Goal: Task Accomplishment & Management: Complete application form

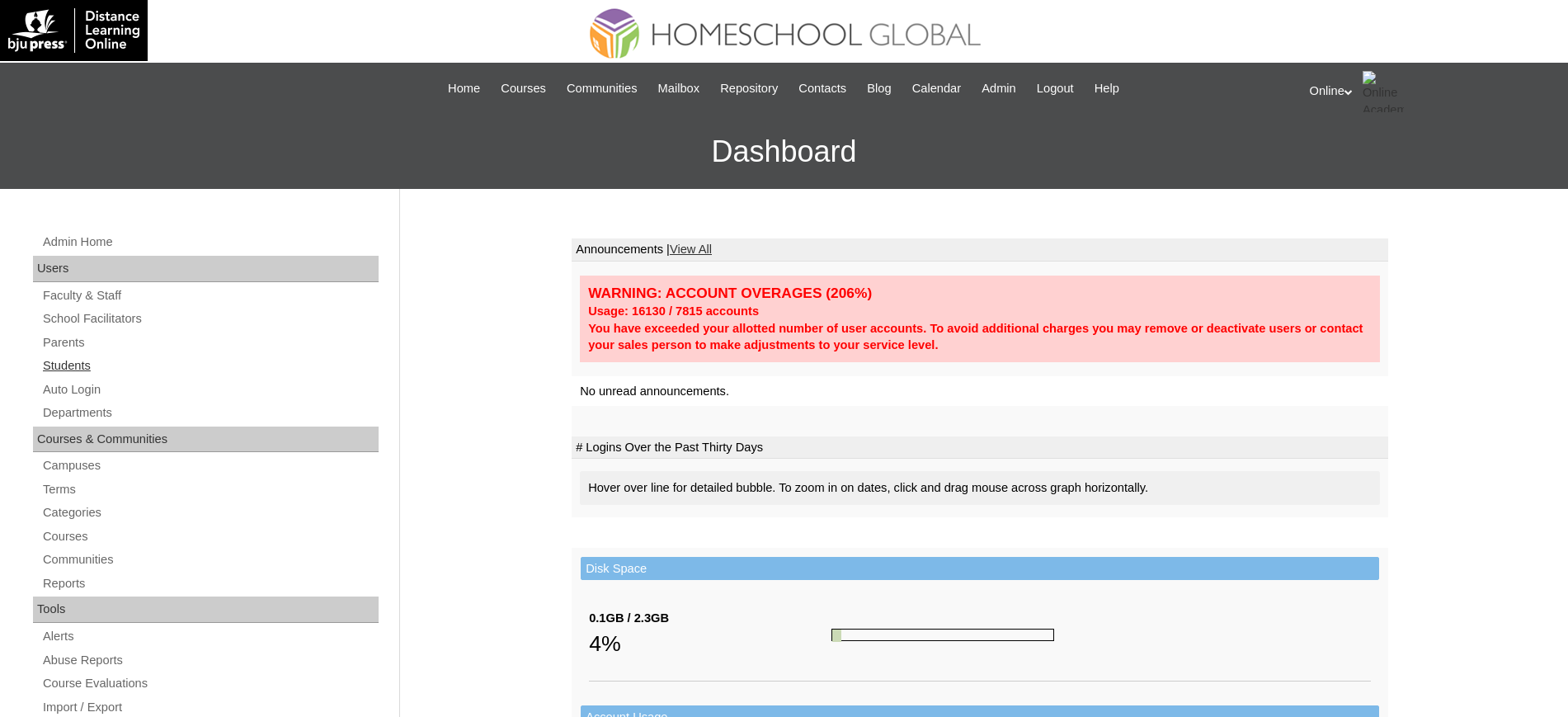
click at [74, 362] on link "Students" at bounding box center [209, 366] width 337 height 20
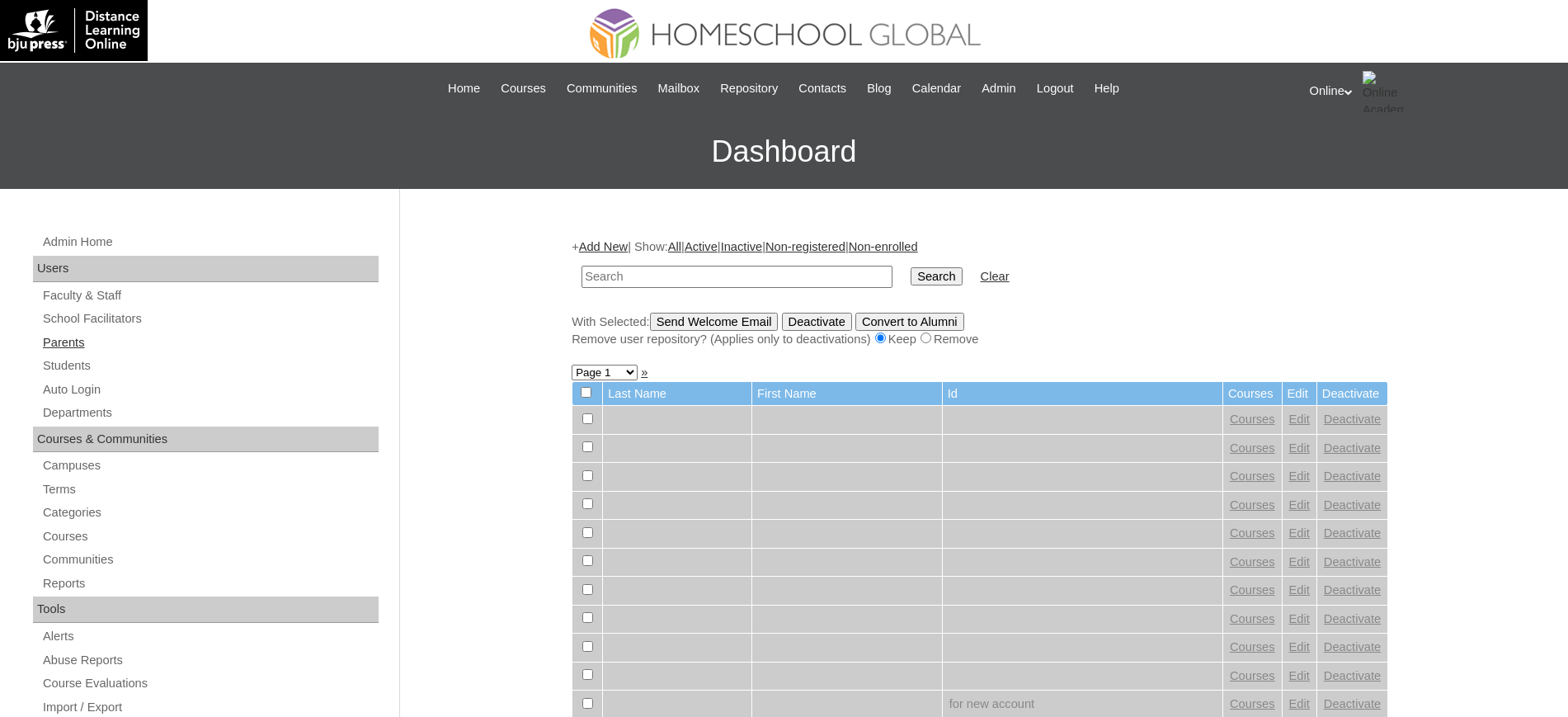
click at [70, 337] on link "Parents" at bounding box center [209, 343] width 337 height 20
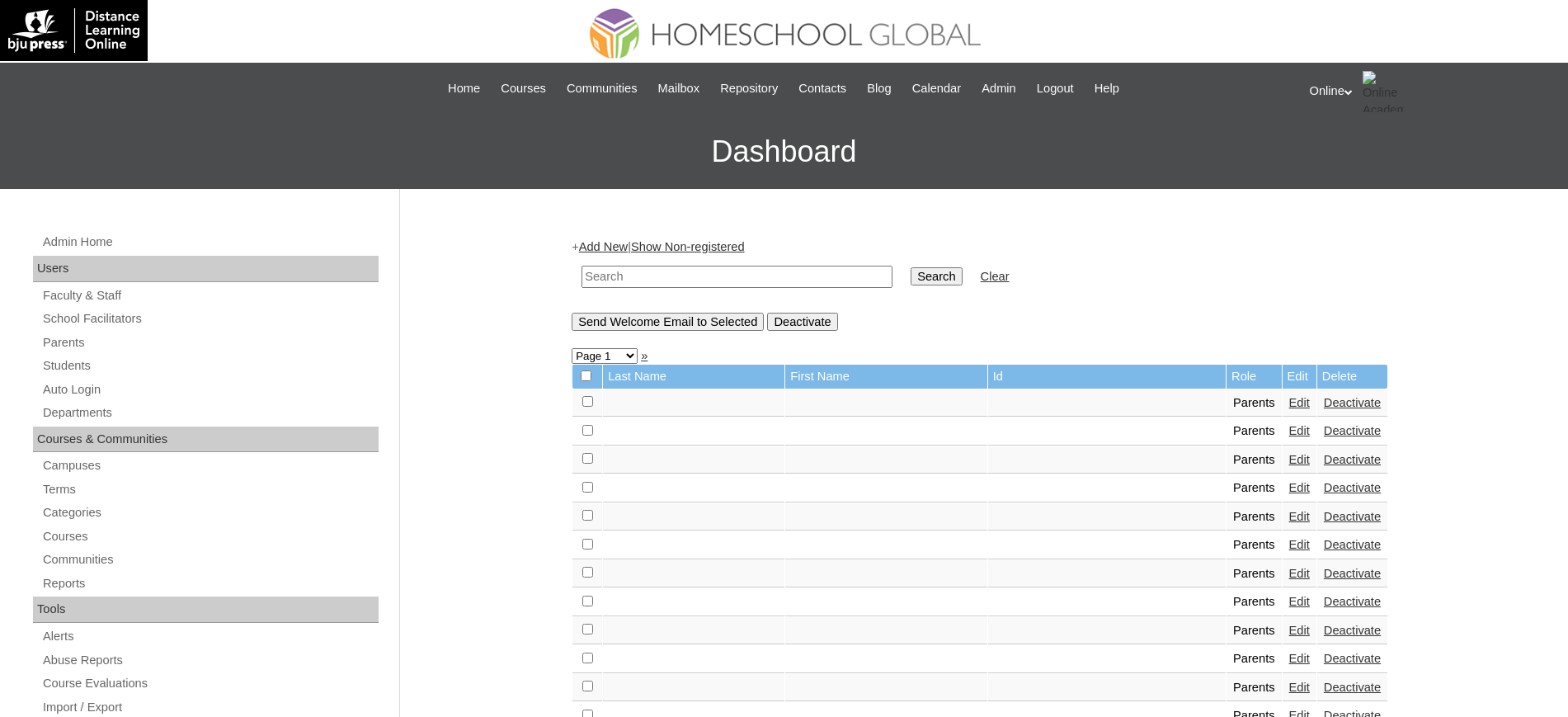
click at [650, 277] on input "text" at bounding box center [737, 277] width 311 height 22
type input "[PERSON_NAME]"
click at [910, 267] on input "Search" at bounding box center [935, 276] width 51 height 18
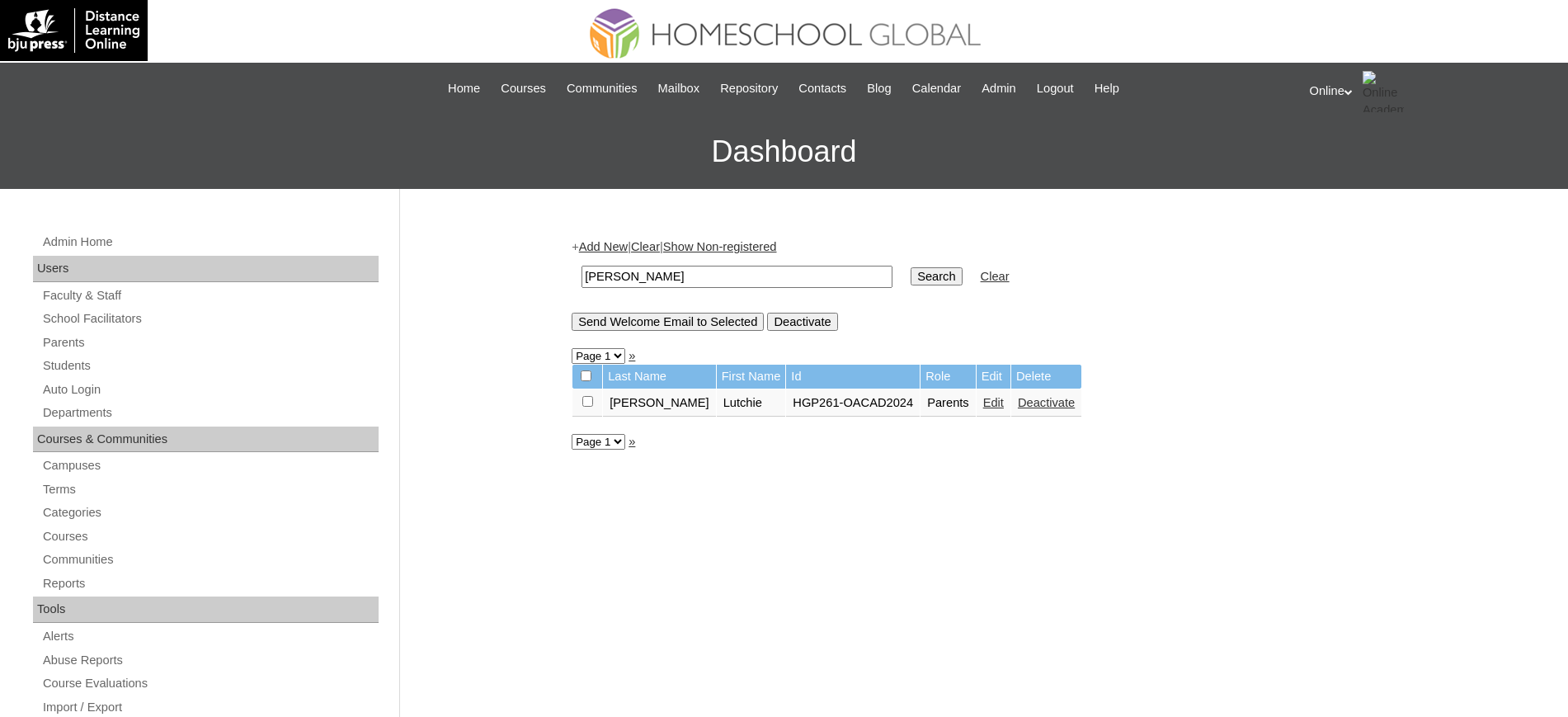
click at [983, 406] on link "Edit" at bounding box center [993, 402] width 20 height 13
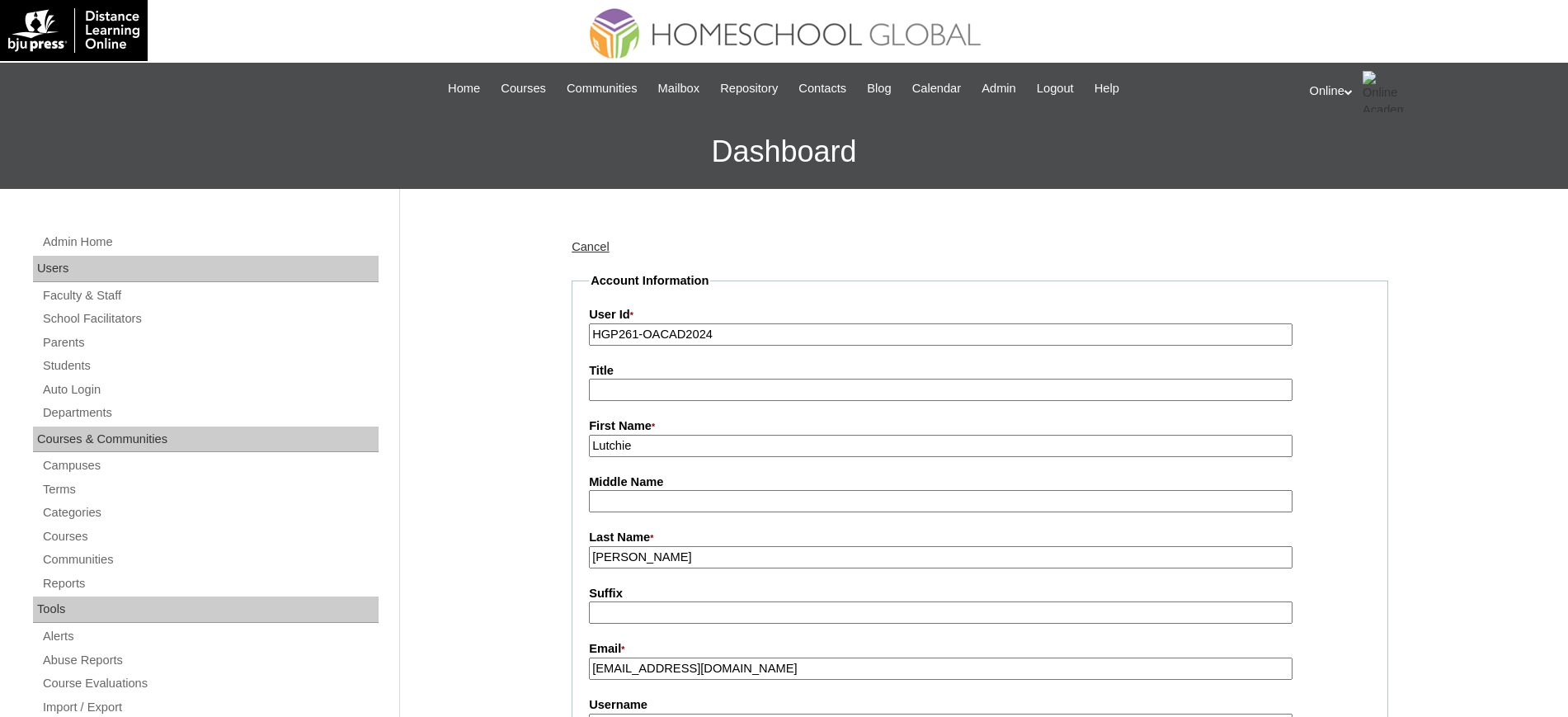
click at [690, 448] on input "Lutchie" at bounding box center [941, 446] width 704 height 22
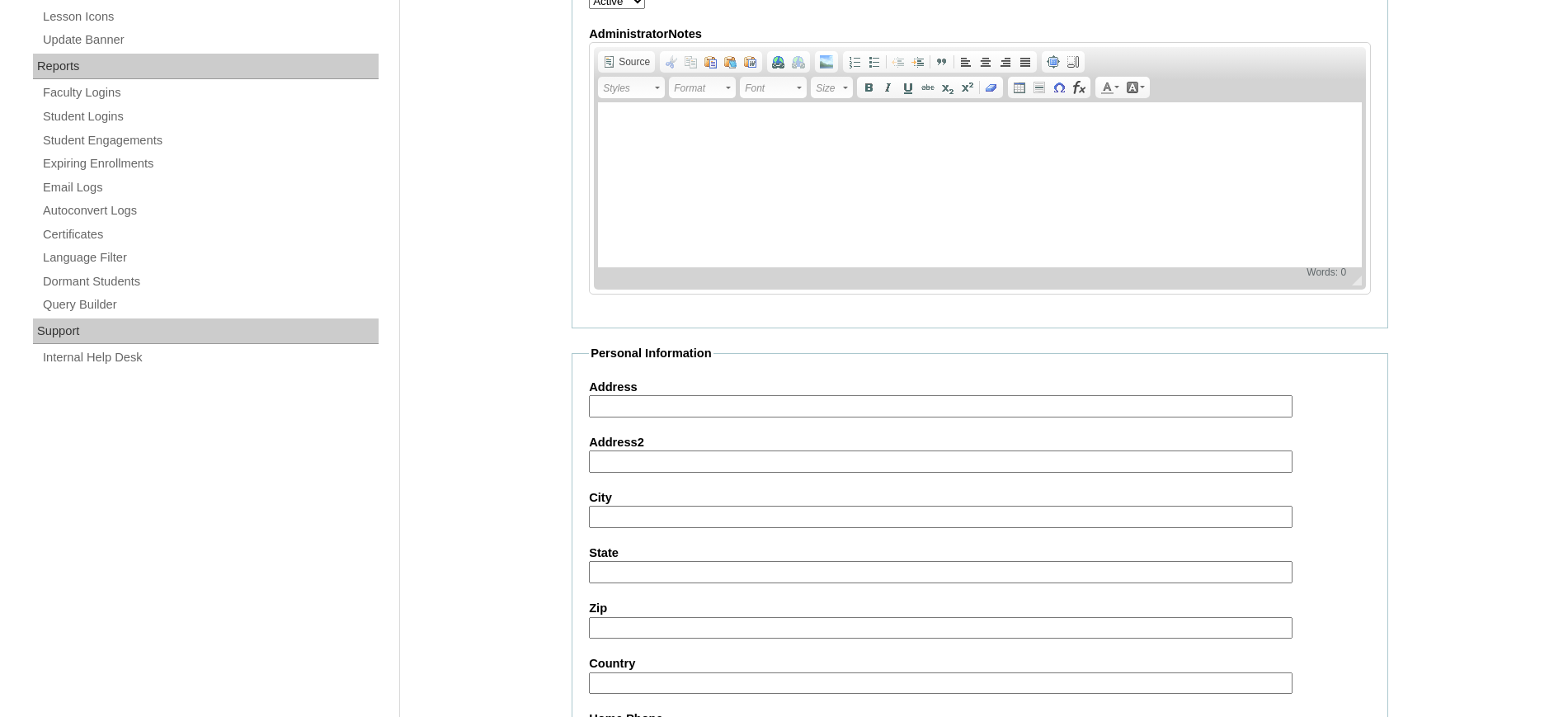
scroll to position [1451, 0]
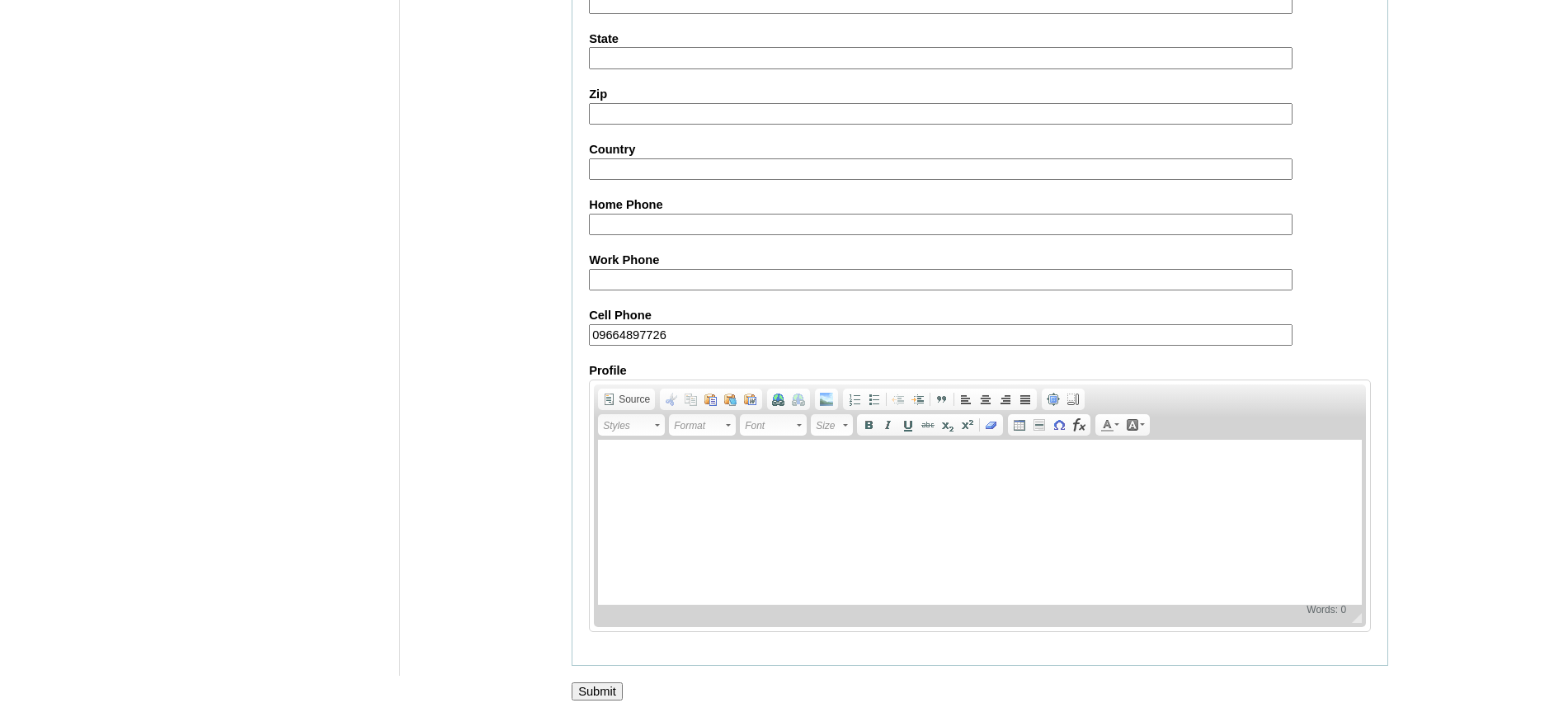
type input "Lutchie (old account)"
click at [612, 688] on input "Submit" at bounding box center [596, 691] width 51 height 18
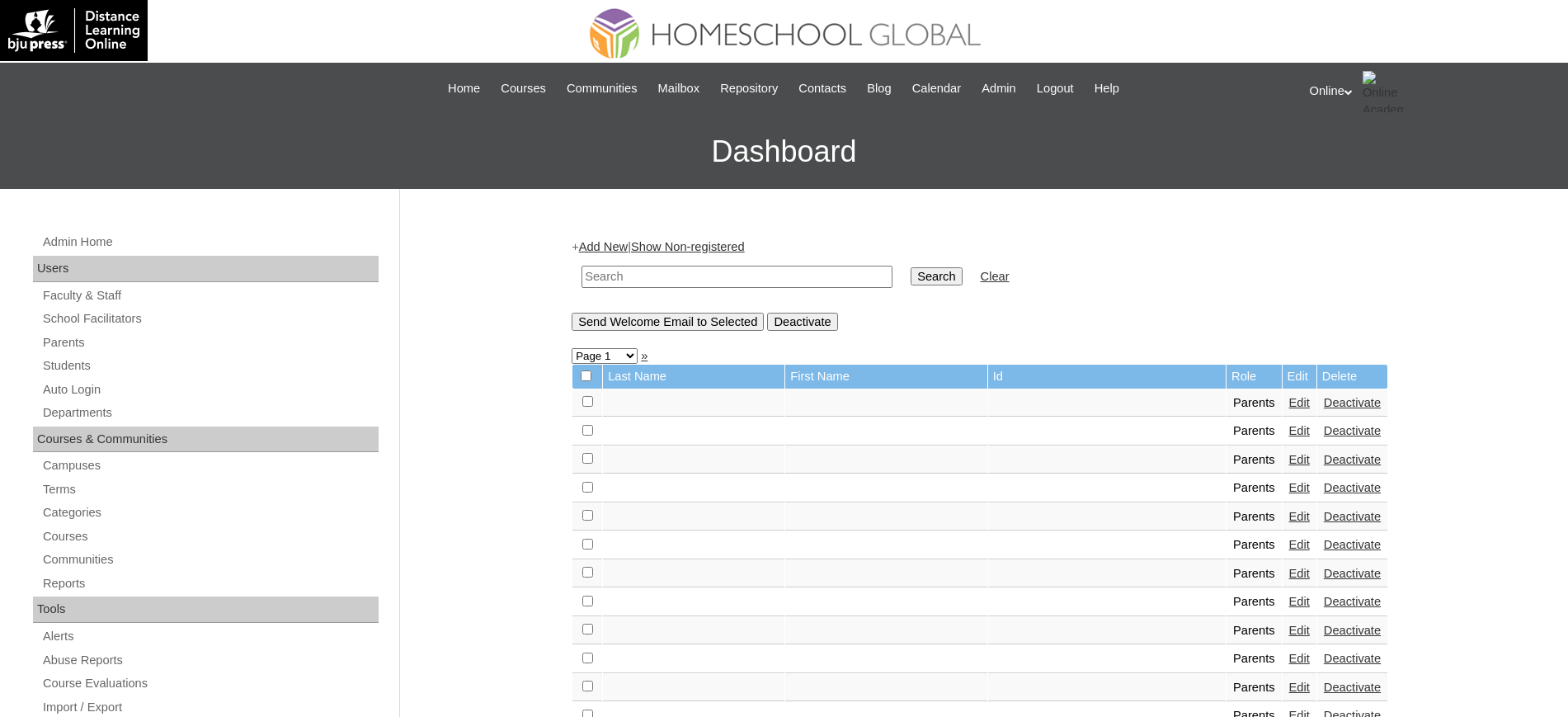
click at [594, 249] on link "Add New" at bounding box center [603, 247] width 48 height 13
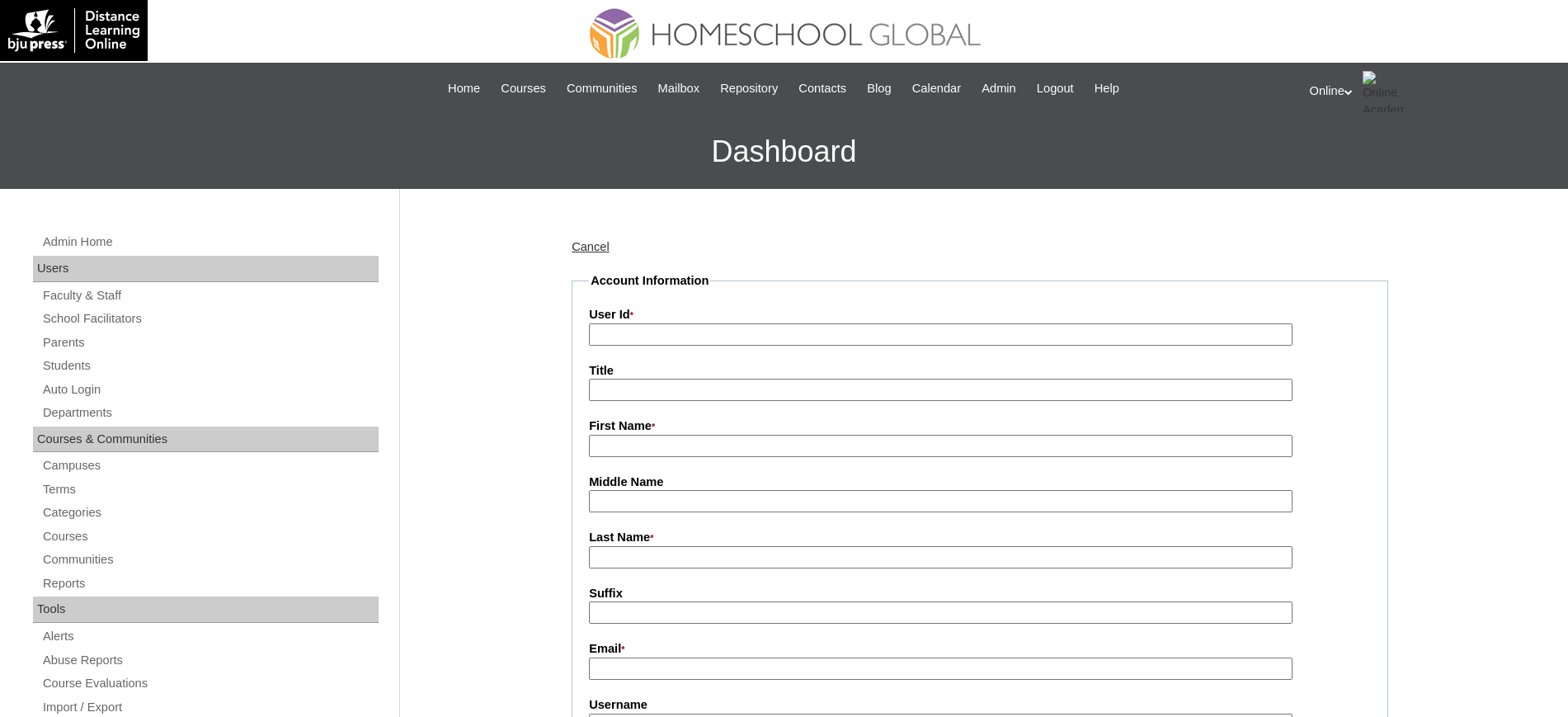
click at [627, 454] on input "First Name *" at bounding box center [941, 446] width 704 height 22
paste input "Lutchie"
type input "Lutchie"
click at [620, 555] on input "Last Name *" at bounding box center [941, 558] width 704 height 22
type input "[PERSON_NAME]"
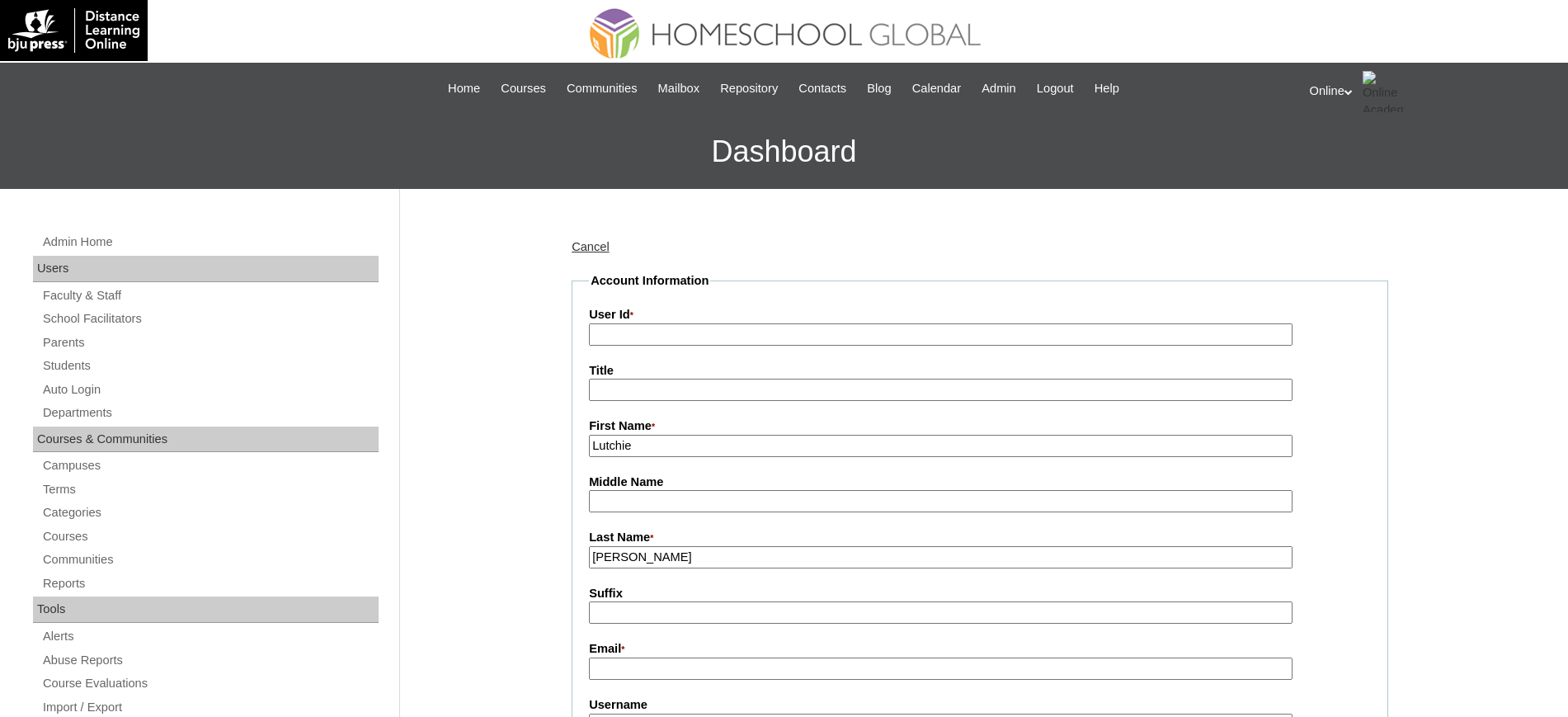
click at [690, 344] on input "User Id *" at bounding box center [941, 334] width 704 height 22
paste input "HGP0134-OACAD2025"
type input "HGP0134-OACAD2025"
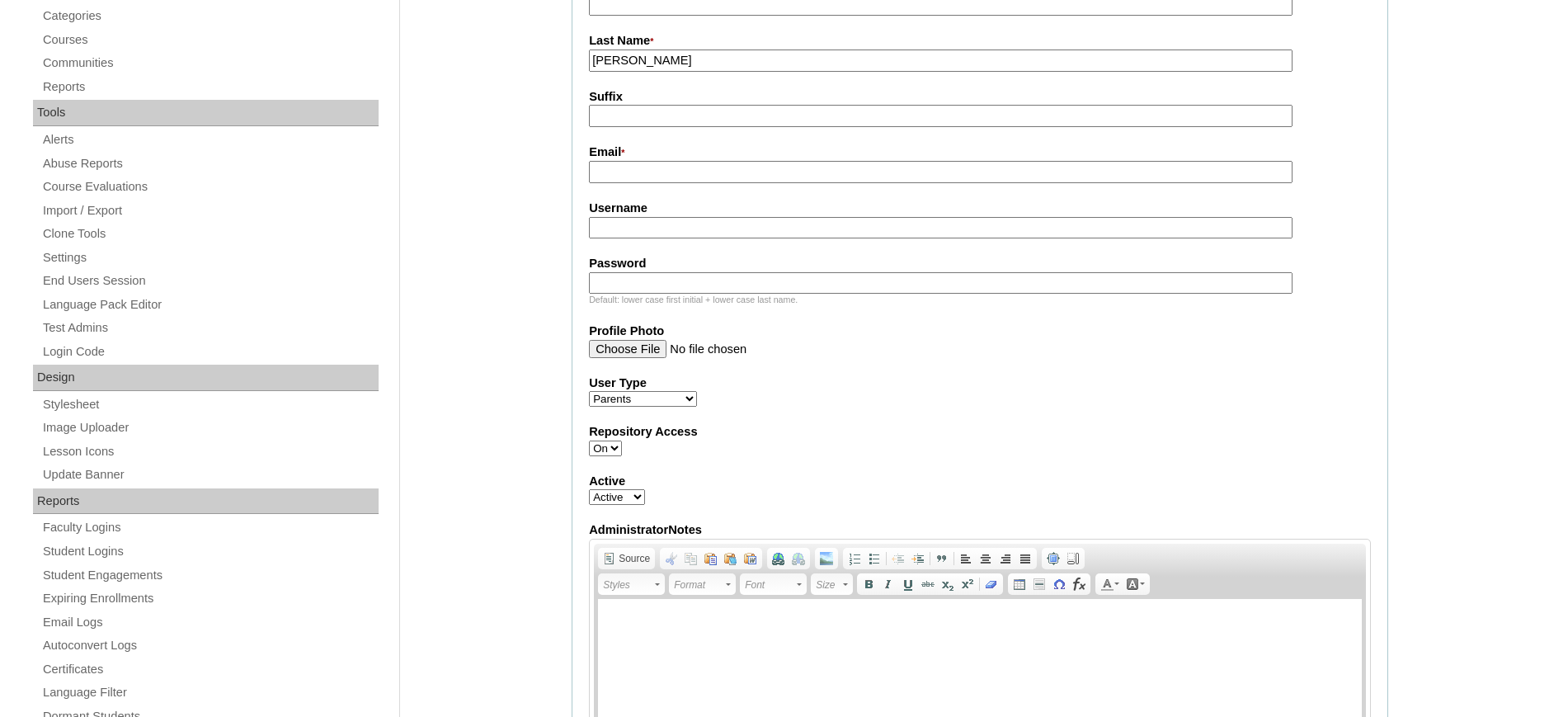
scroll to position [499, 0]
click at [624, 159] on label "Email *" at bounding box center [980, 150] width 782 height 18
click at [624, 160] on input "Email *" at bounding box center [941, 169] width 704 height 22
paste input "lutchiedanao@gmail.com"
type input "lutchiedanao@gmail.com"
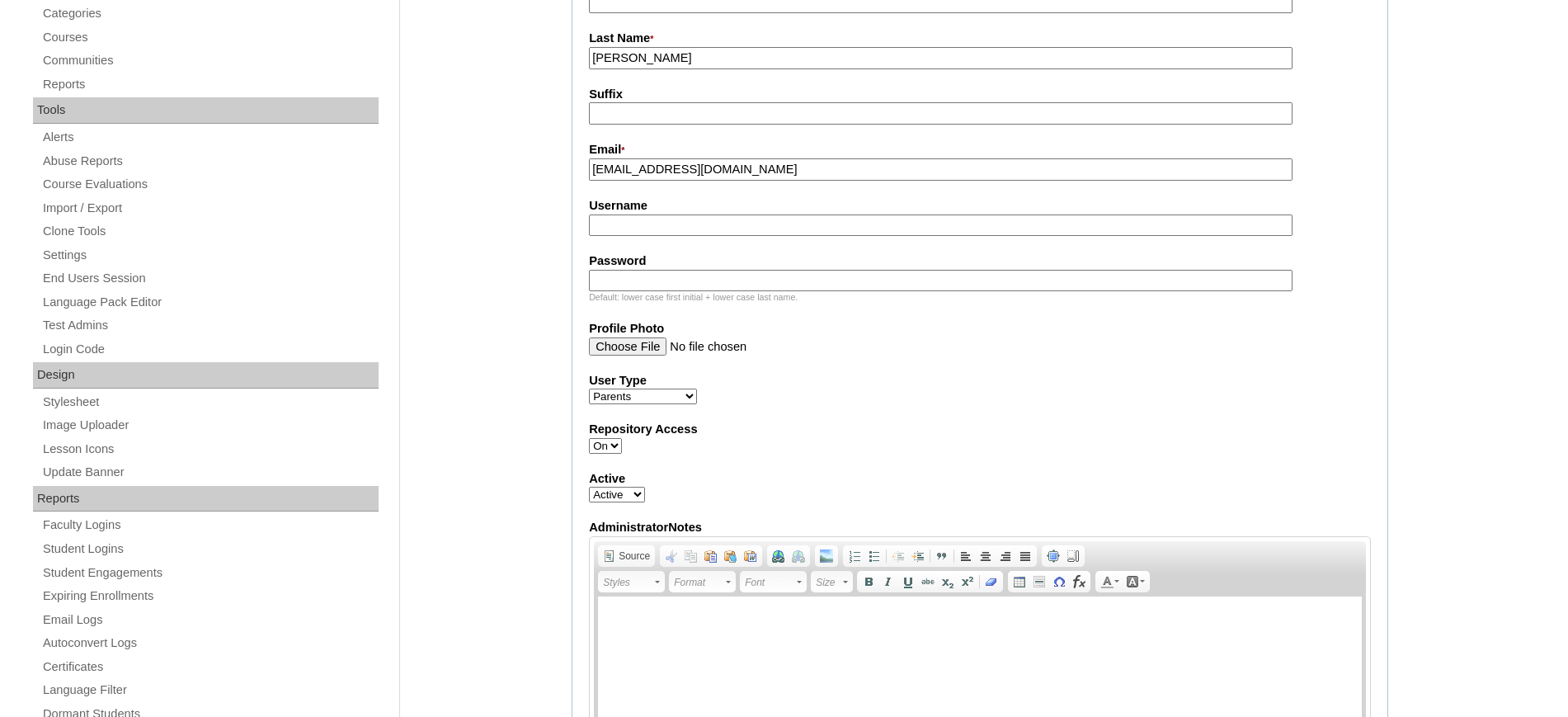
click at [660, 223] on input "Username" at bounding box center [941, 225] width 704 height 22
paste input "lmason2025"
type input "lmason2025"
click at [624, 283] on input "Password" at bounding box center [941, 281] width 704 height 22
paste input "LkJhB"
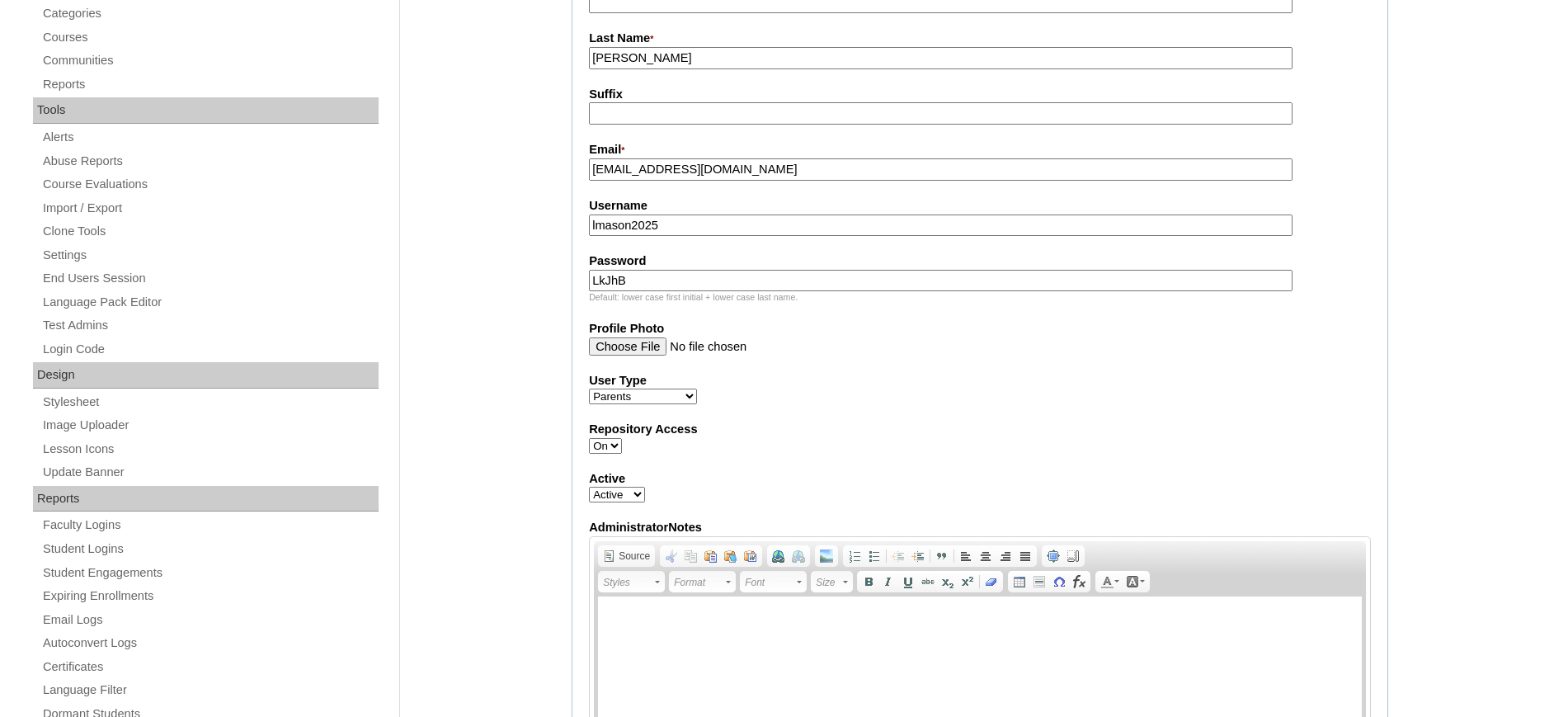
type input "LkJhB"
click at [958, 391] on div "User Type Faculty Staff Student Parents School Facilitators" at bounding box center [980, 388] width 782 height 33
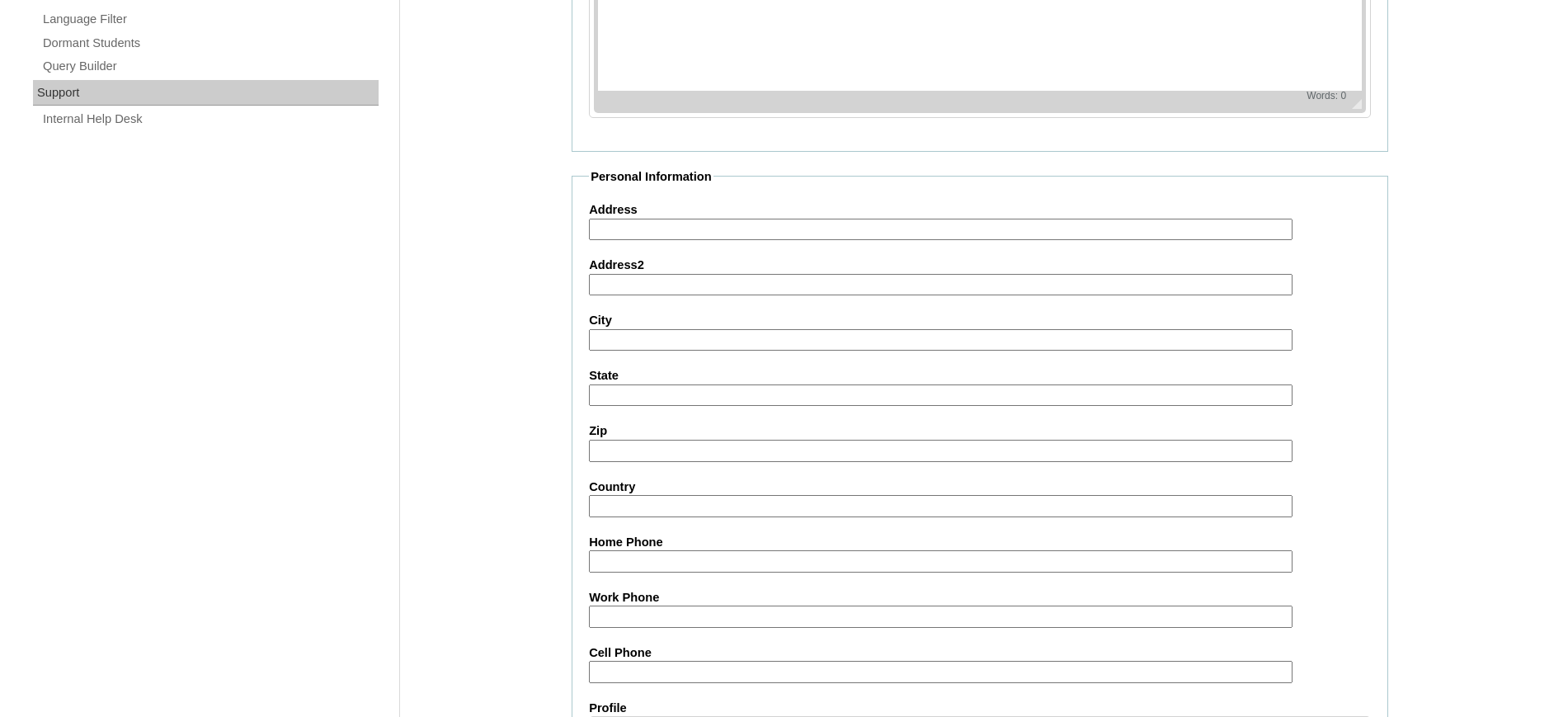
scroll to position [1512, 0]
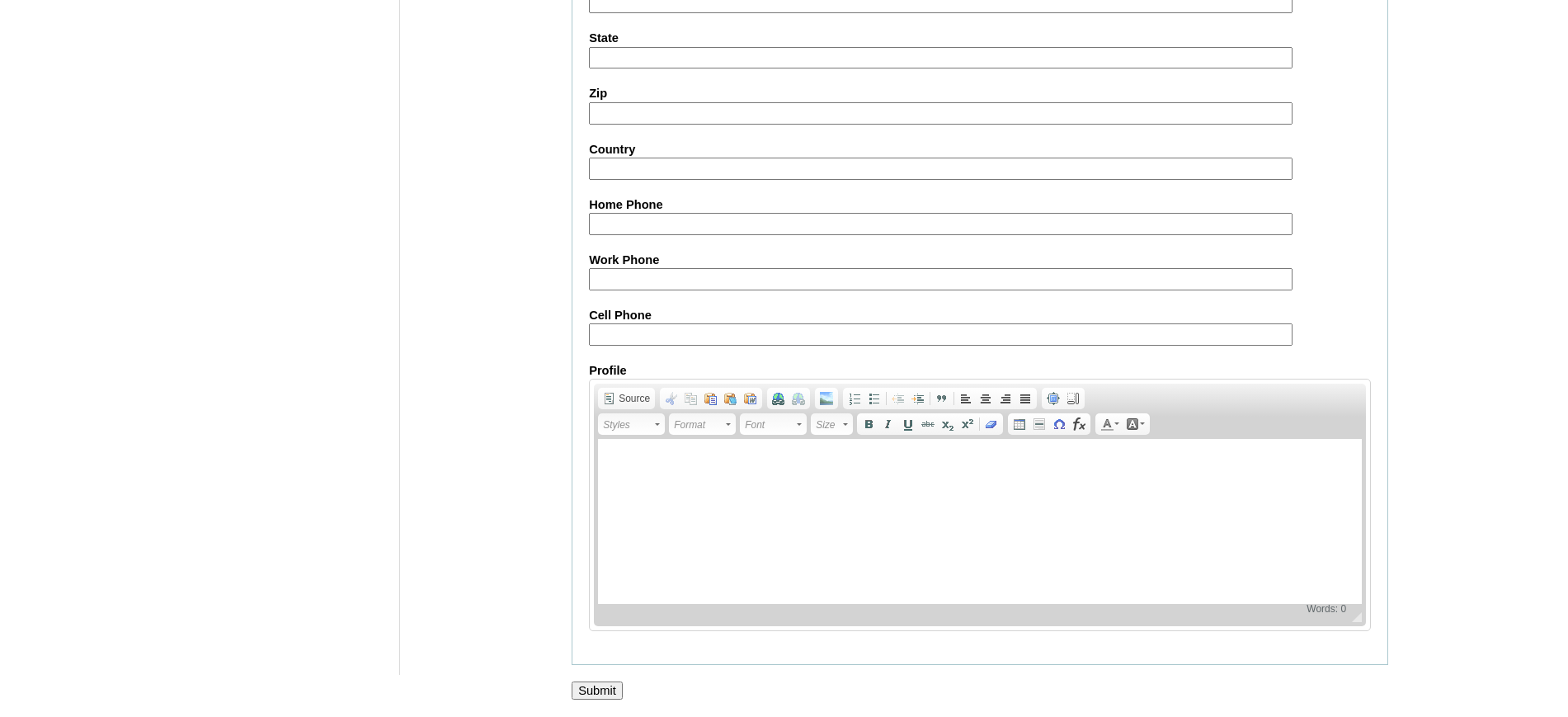
click at [606, 685] on input "Submit" at bounding box center [596, 690] width 51 height 18
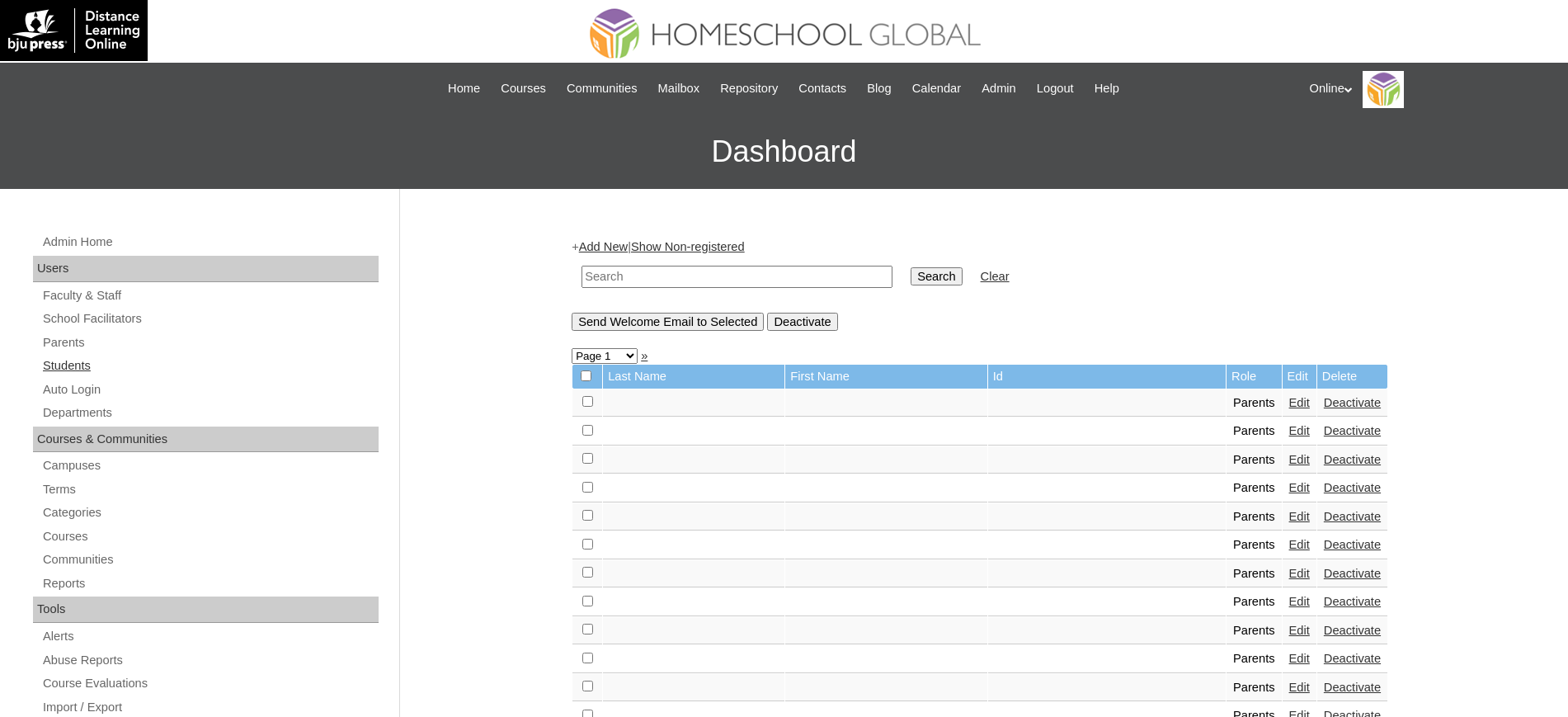
click at [66, 358] on link "Students" at bounding box center [209, 366] width 337 height 20
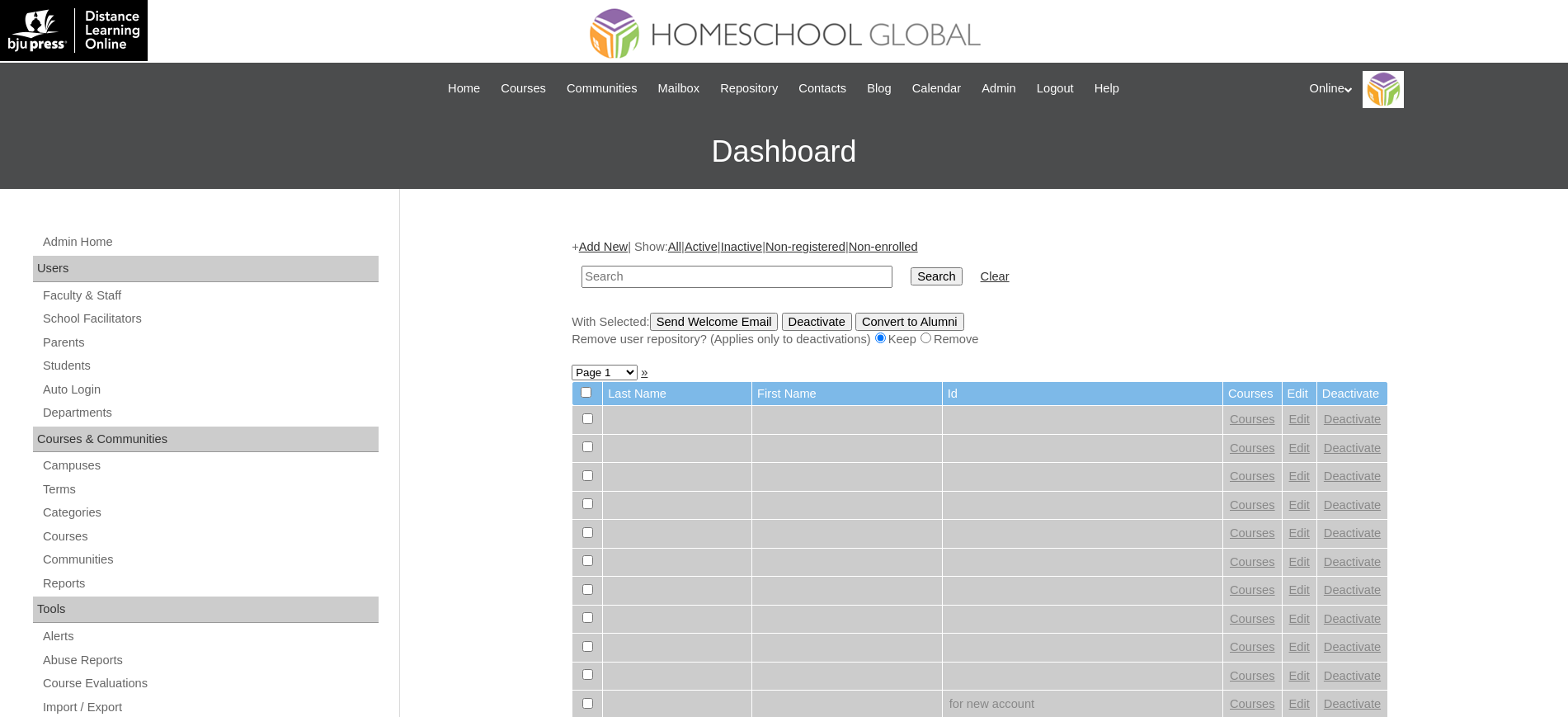
click at [604, 285] on input "text" at bounding box center [737, 277] width 311 height 22
type input "[PERSON_NAME]"
click at [910, 267] on input "Search" at bounding box center [935, 276] width 51 height 18
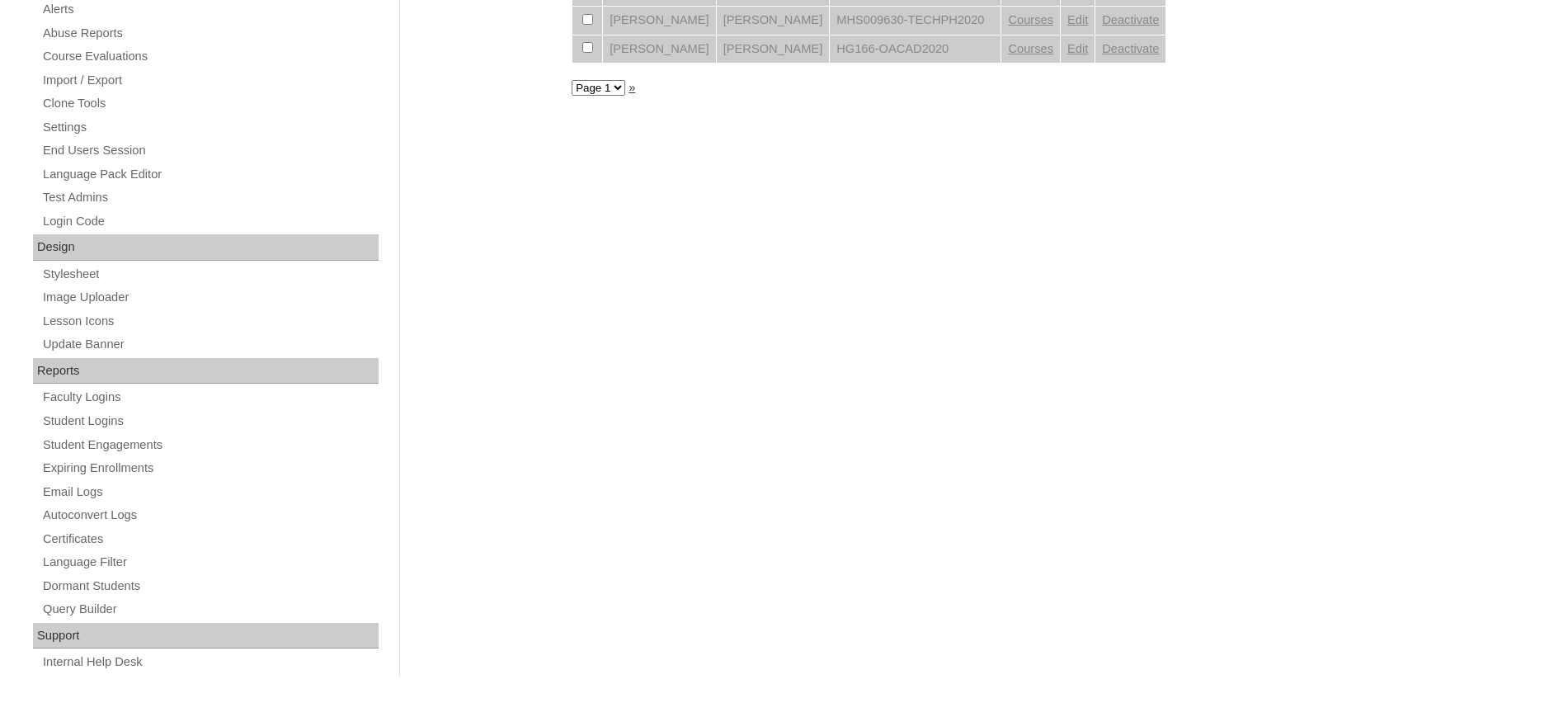
scroll to position [112, 0]
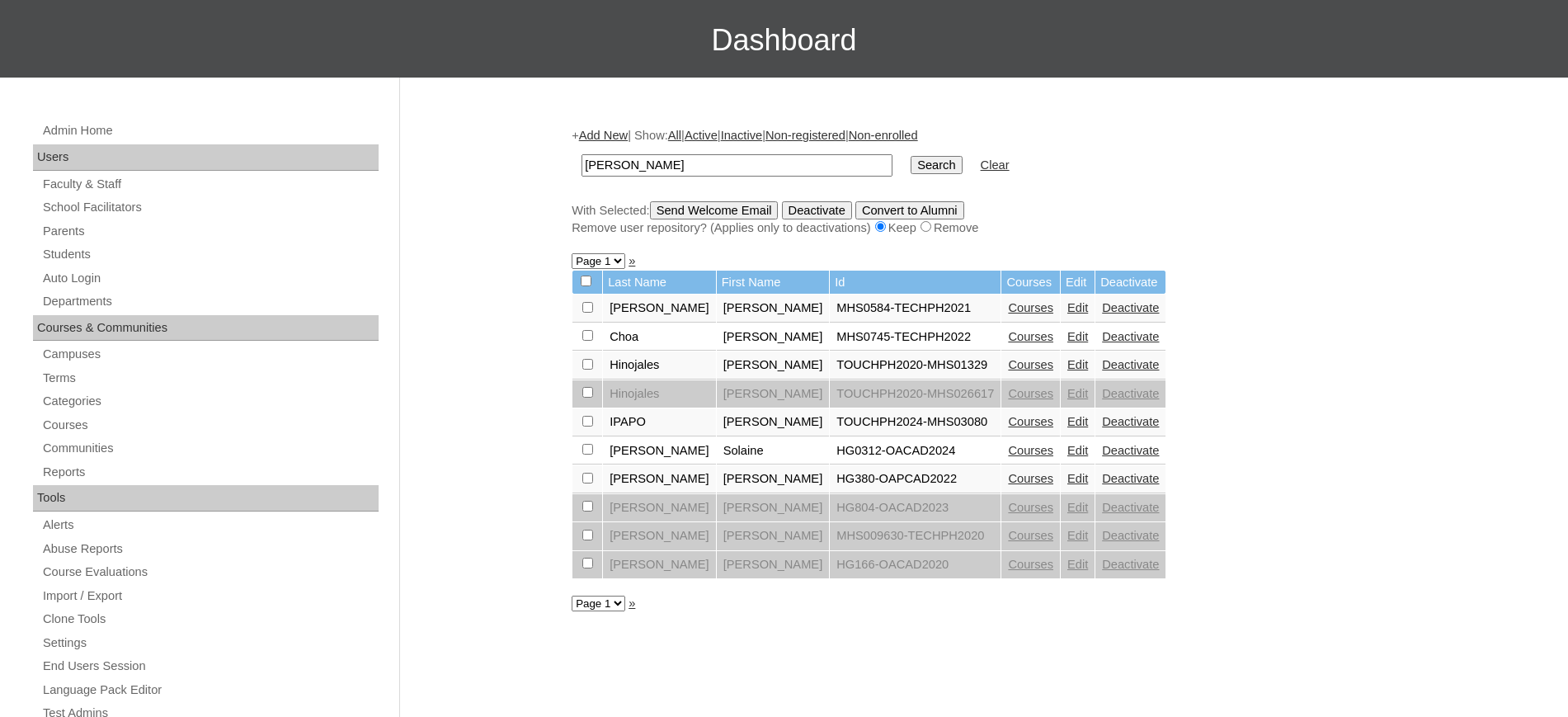
click at [1067, 449] on link "Edit" at bounding box center [1078, 451] width 20 height 13
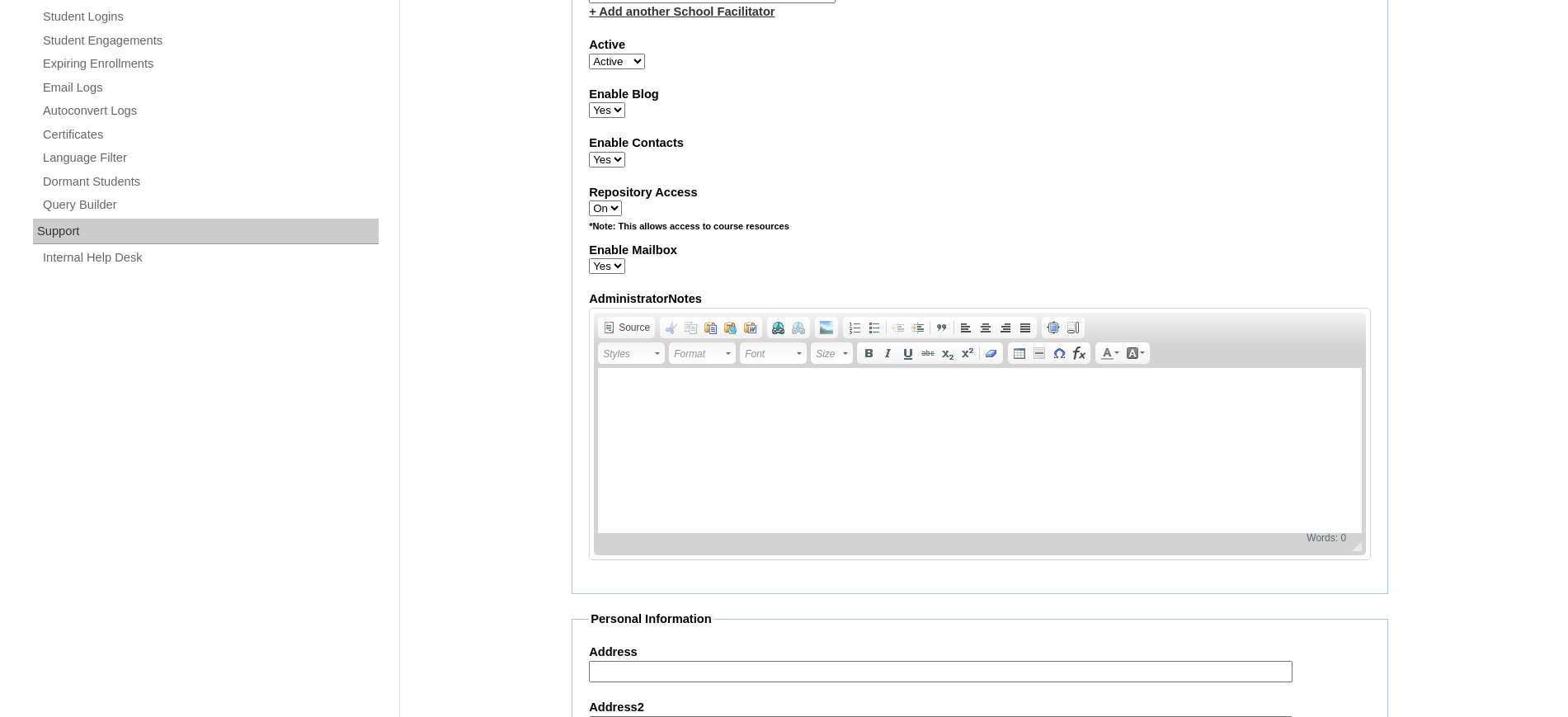
scroll to position [516, 0]
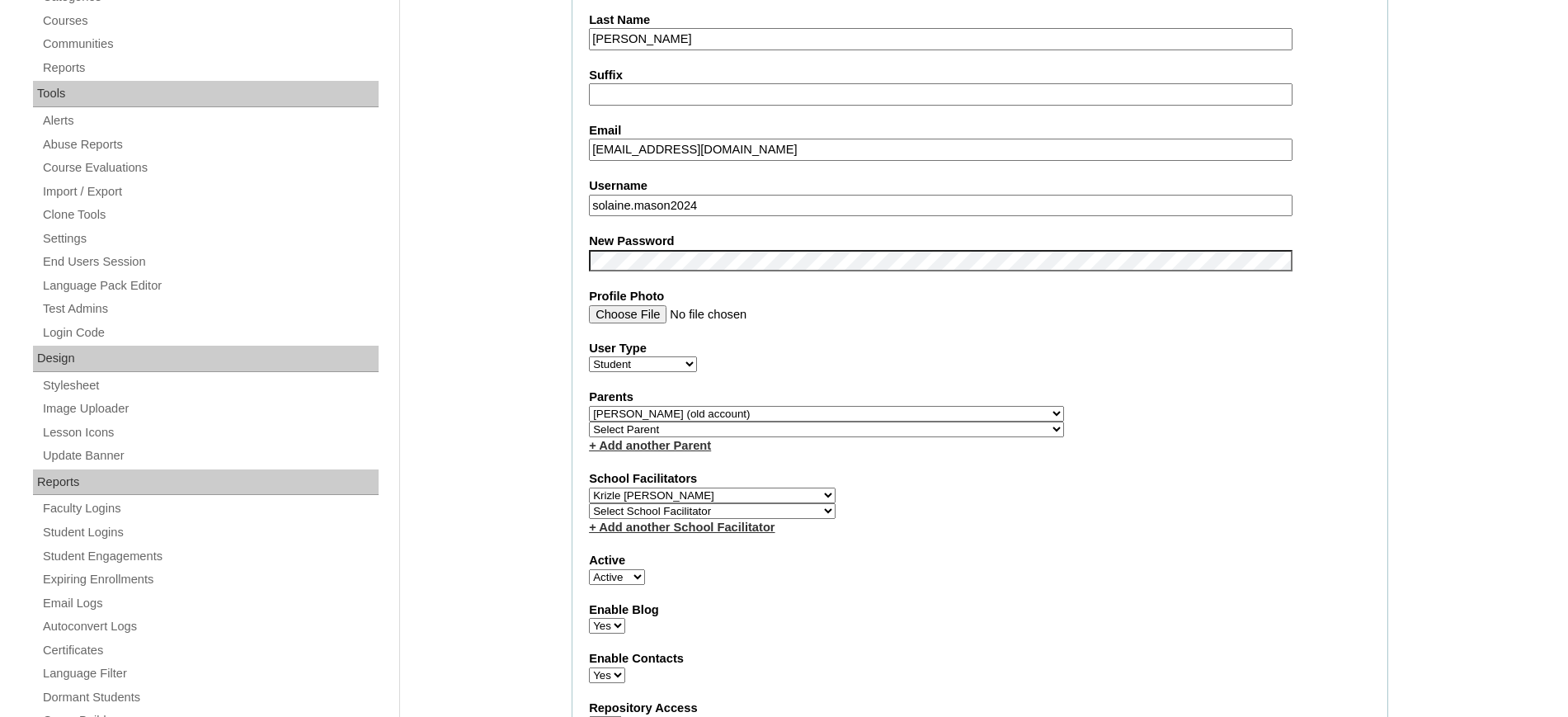
click at [653, 494] on select "Select School Facilitator Norman Añain Ruffa Abadijas Mary Abella Gloryfe Abion…" at bounding box center [712, 495] width 247 height 16
select select
click at [589, 488] on select "Select School Facilitator Norman Añain Ruffa Abadijas Mary Abella Gloryfe Abion…" at bounding box center [712, 495] width 247 height 16
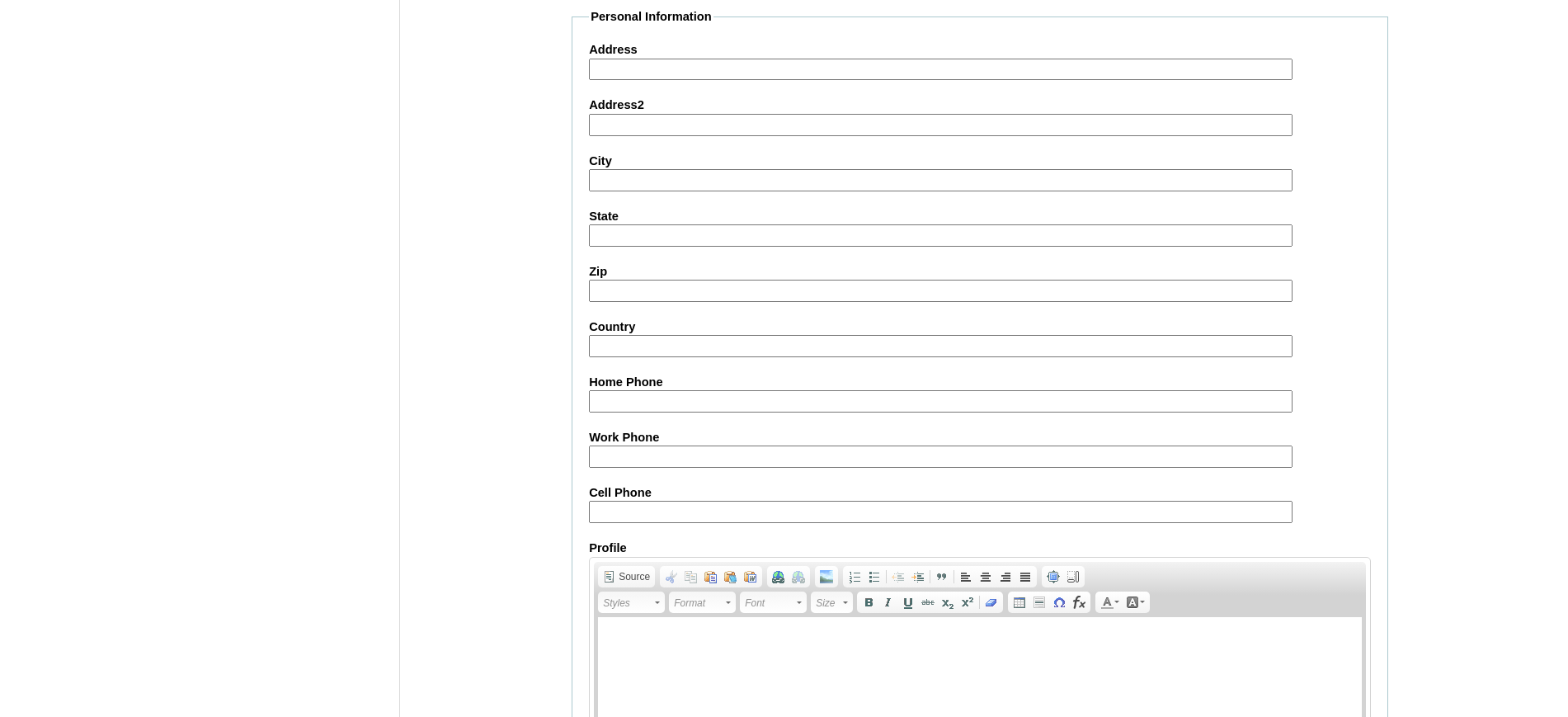
scroll to position [1813, 0]
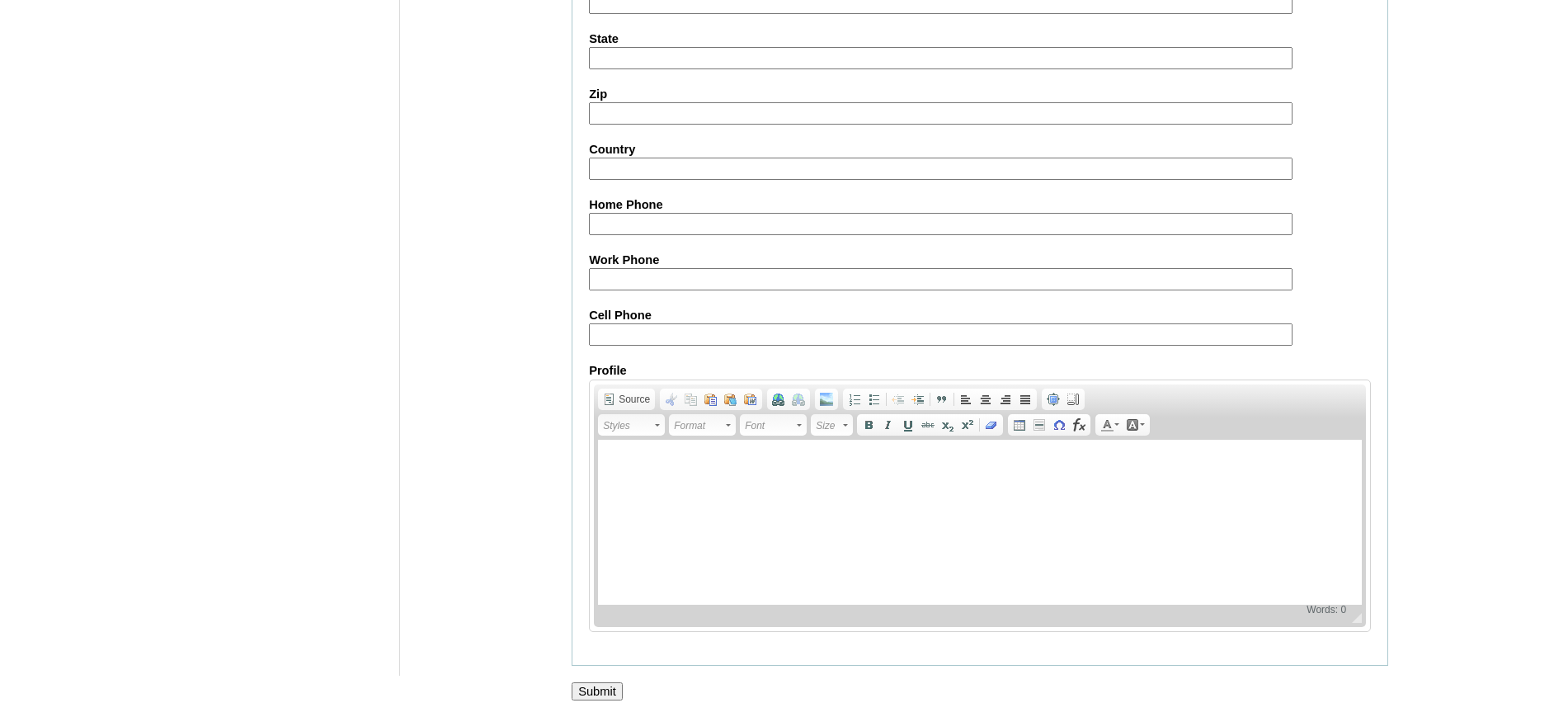
click at [609, 693] on input "Submit" at bounding box center [596, 691] width 51 height 18
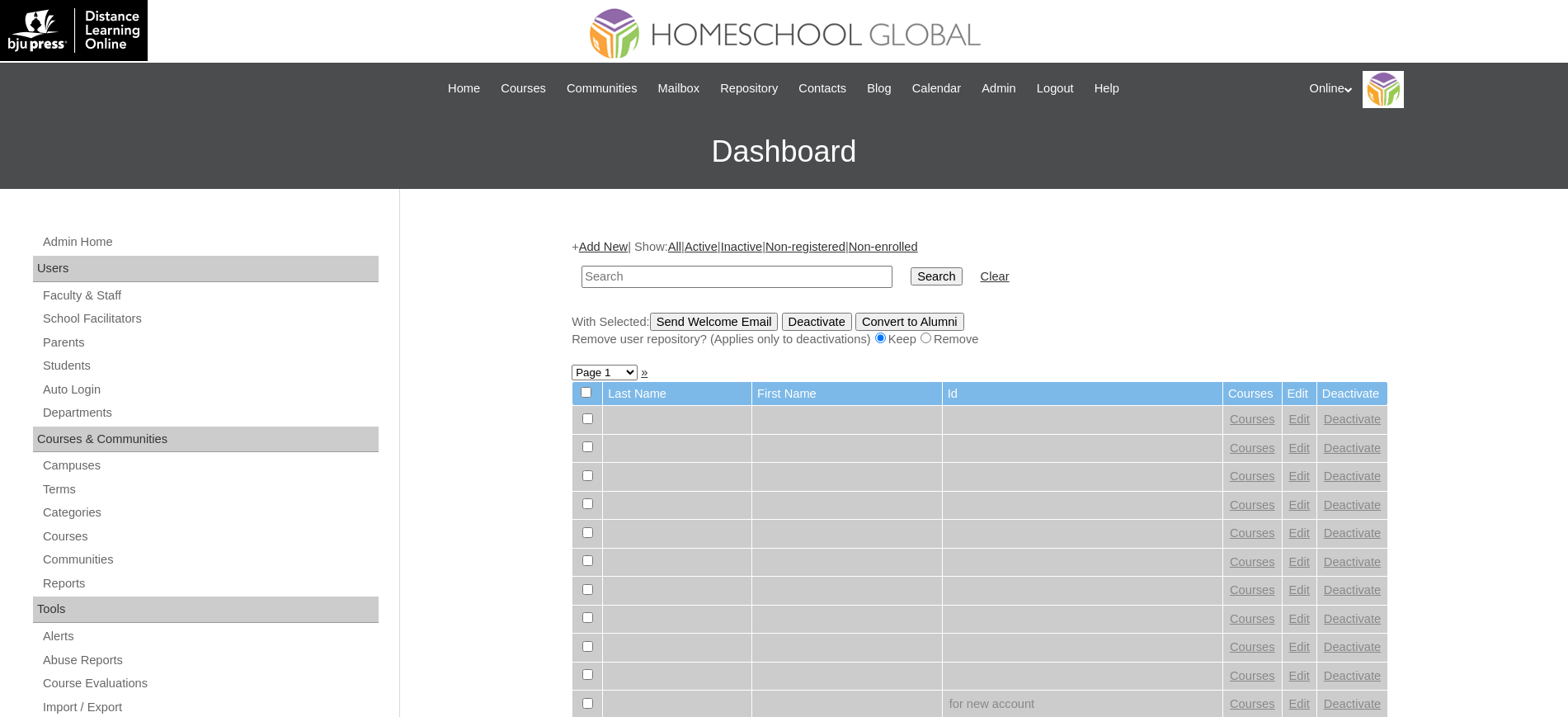
click at [617, 247] on link "Add New" at bounding box center [603, 247] width 48 height 13
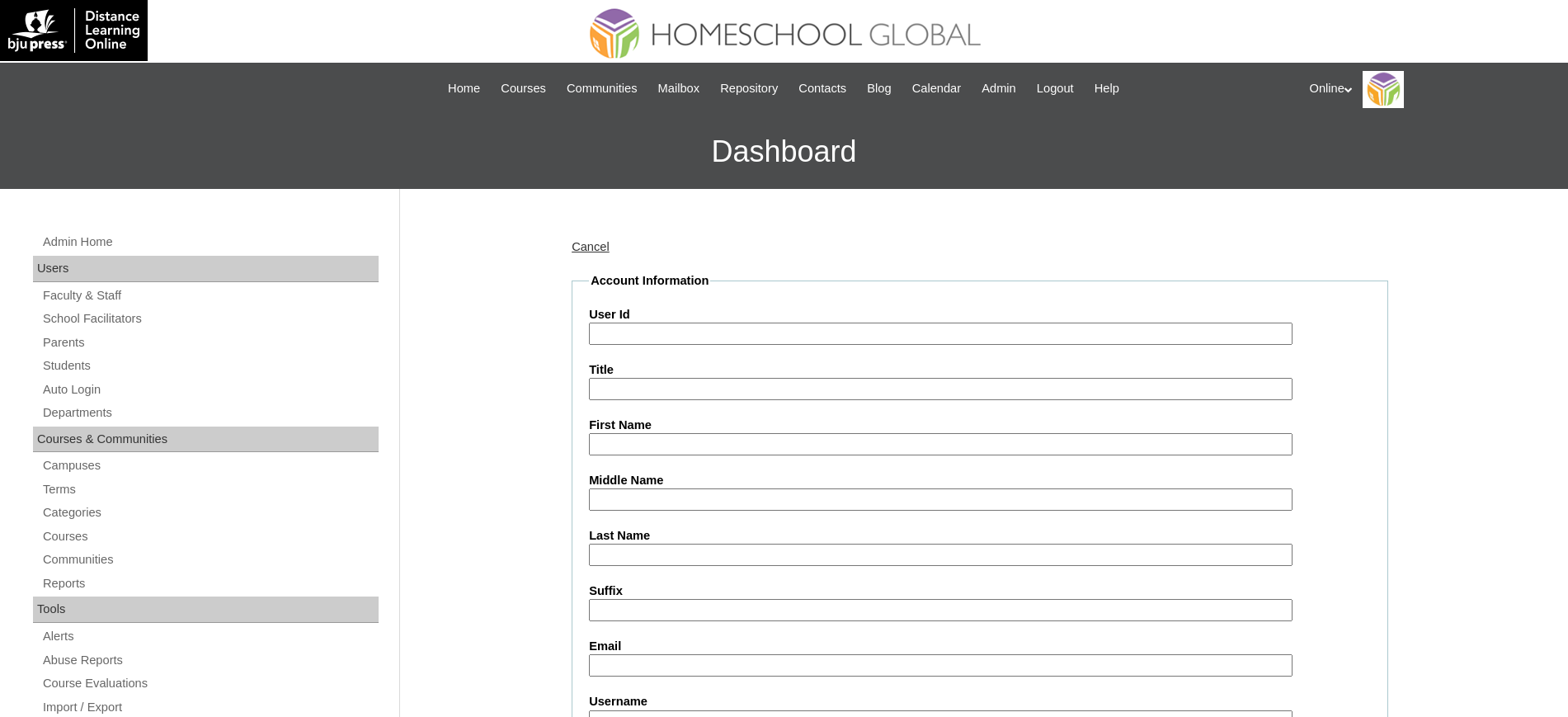
click at [634, 332] on input "User Id" at bounding box center [941, 333] width 704 height 22
paste input "HG166OACAD2025"
type input "HG166OACAD2025"
click at [659, 445] on input "First Name" at bounding box center [941, 444] width 704 height 22
paste input "Solaine"
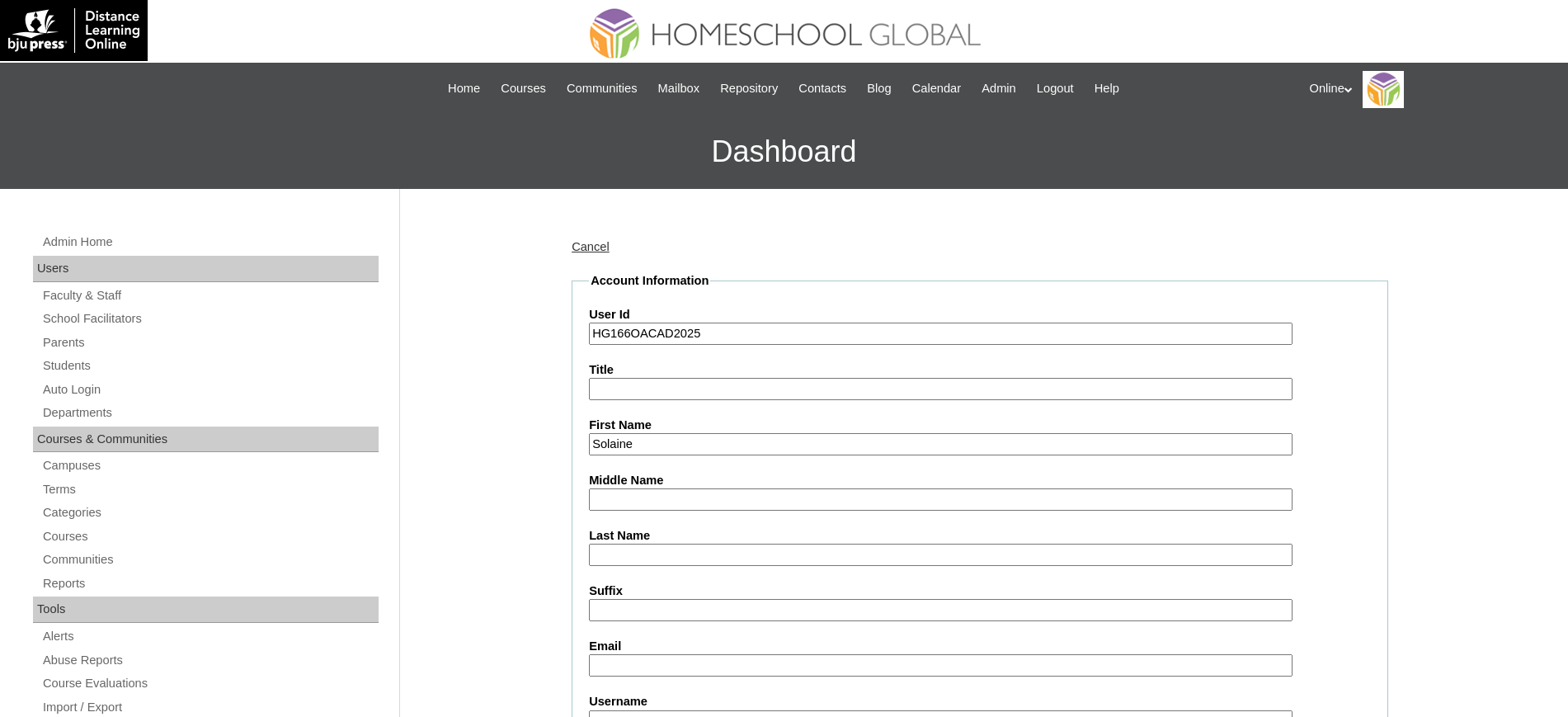
type input "Solaine"
click at [637, 544] on input "Last Name" at bounding box center [941, 555] width 704 height 22
paste input "Mason"
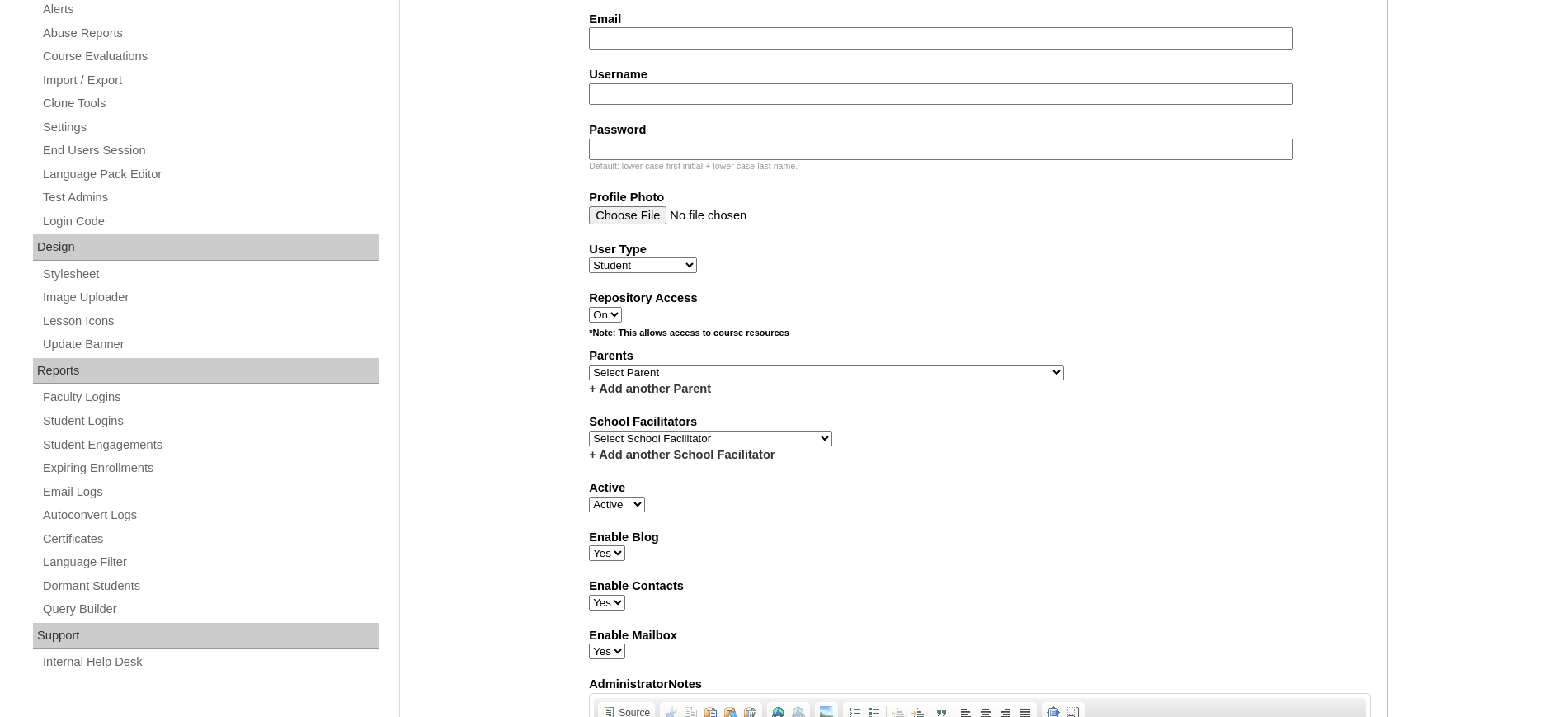
type input "Mason"
click at [641, 39] on input "Email" at bounding box center [941, 38] width 704 height 22
paste input "lutchiedanao@gmail.com"
type input "lutchiedanao@gmail.com"
click at [668, 95] on input "Username" at bounding box center [941, 95] width 704 height 22
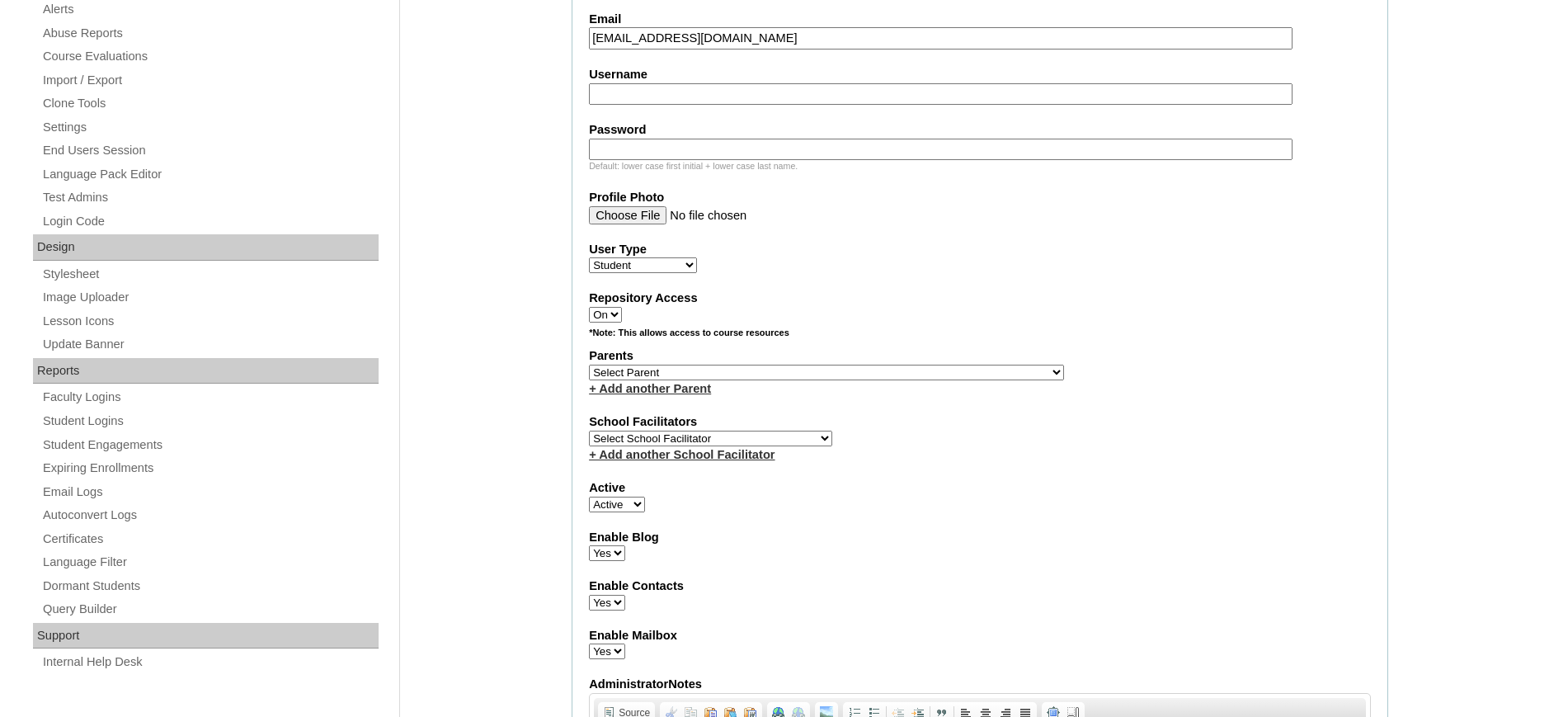
paste input "solaine.mason2025"
type input "solaine.mason2025"
click at [690, 152] on input "Password" at bounding box center [941, 150] width 704 height 22
paste input "HbGfv"
type input "HbGfv"
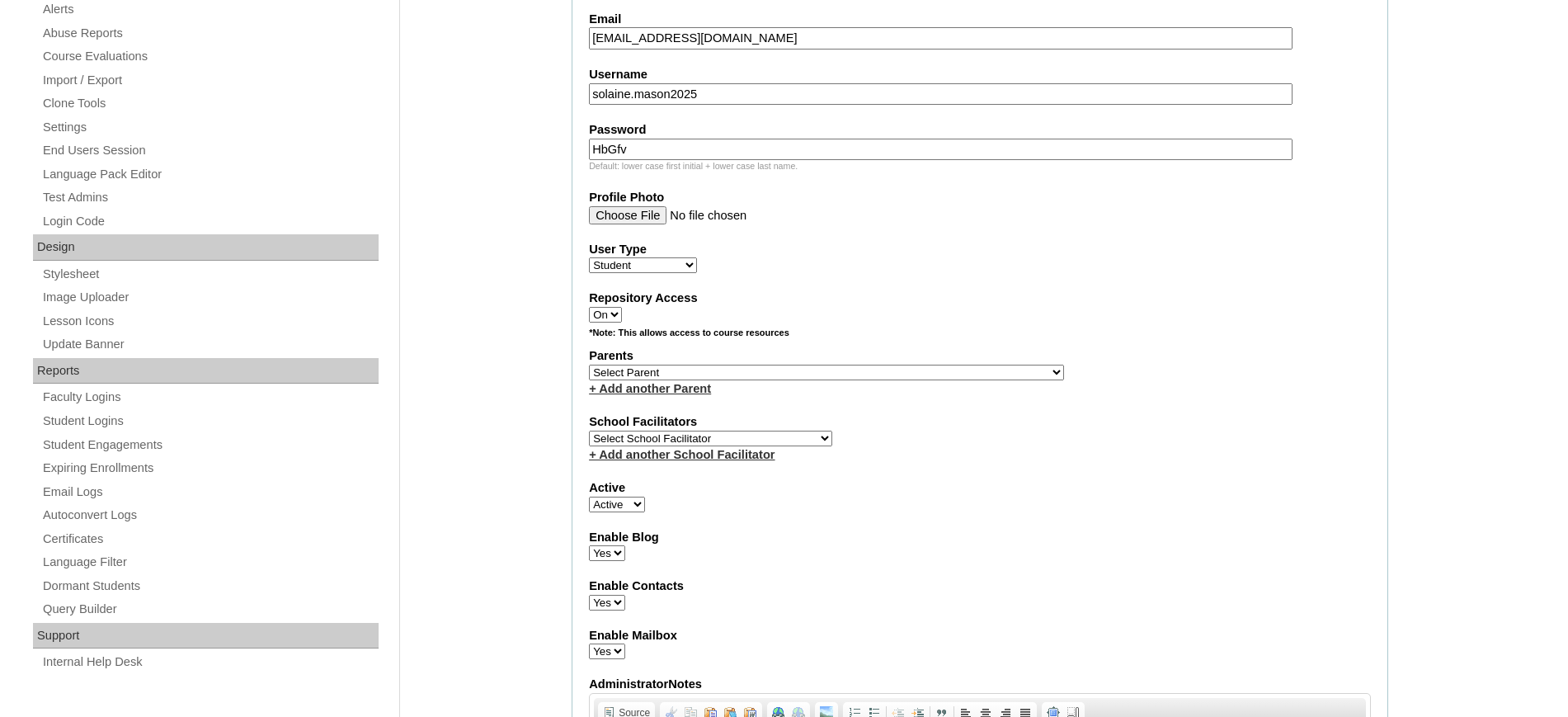
click at [989, 279] on fieldset "Account Information User Id HG166OACAD2025 Title First Name Solaine Middle Name…" at bounding box center [979, 312] width 816 height 1334
click at [641, 440] on select "Select School Facilitator Norman Añain Ruffa Abadijas Mary Abella Gloryfe Abion…" at bounding box center [710, 439] width 243 height 16
select select "32656"
click at [589, 431] on select "Select School Facilitator Norman Añain Ruffa Abadijas Mary Abella Gloryfe Abion…" at bounding box center [710, 439] width 243 height 16
click at [719, 374] on select "Select Parent , , , , , , , , , , , , , , , , , , , , , , , , , , , , , , , , ,…" at bounding box center [826, 372] width 475 height 16
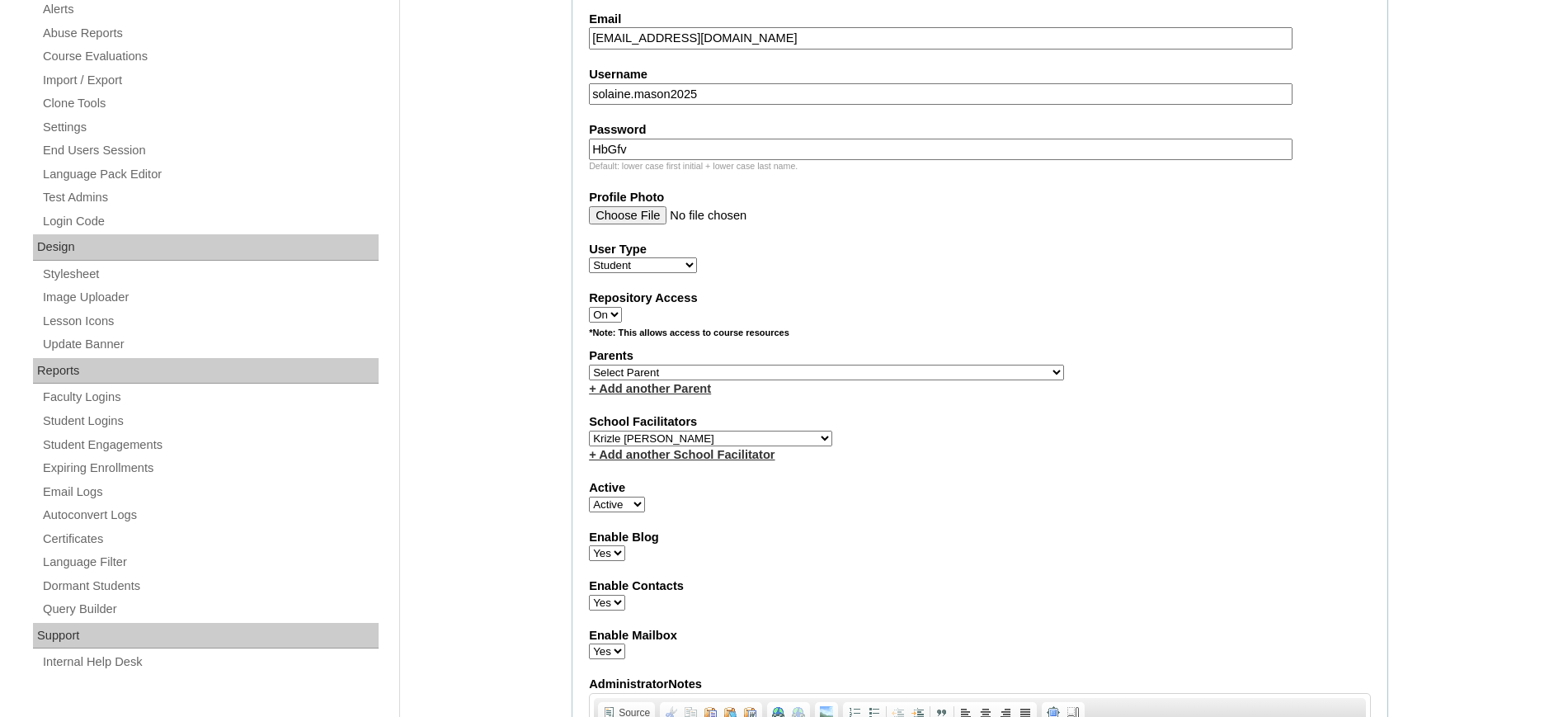
select select "43227"
click at [589, 365] on select "Select Parent , , , , , , , , , , , , , , , , , , , , , , , , , , , , , , , , ,…" at bounding box center [826, 372] width 475 height 16
click at [1130, 425] on label "School Facilitators" at bounding box center [980, 422] width 782 height 18
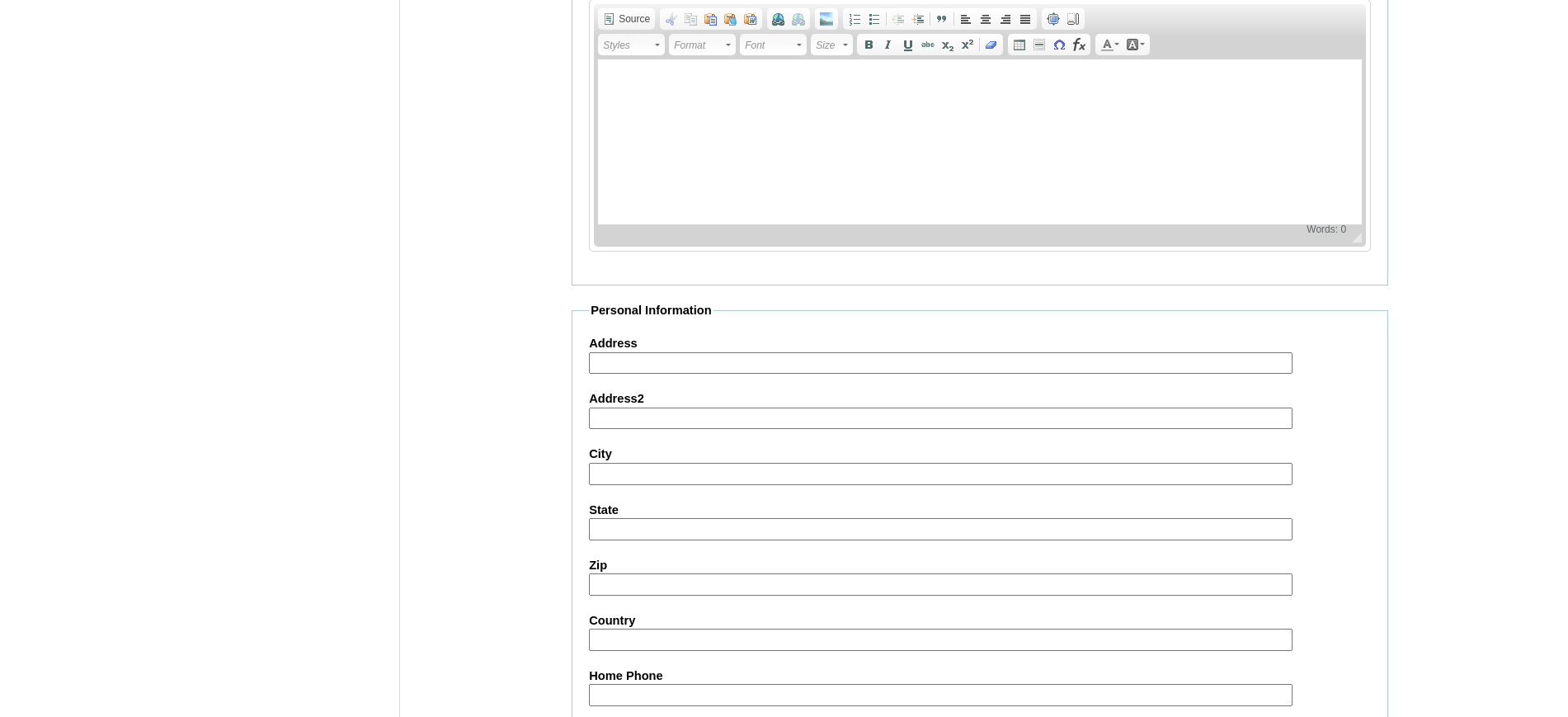
scroll to position [1794, 0]
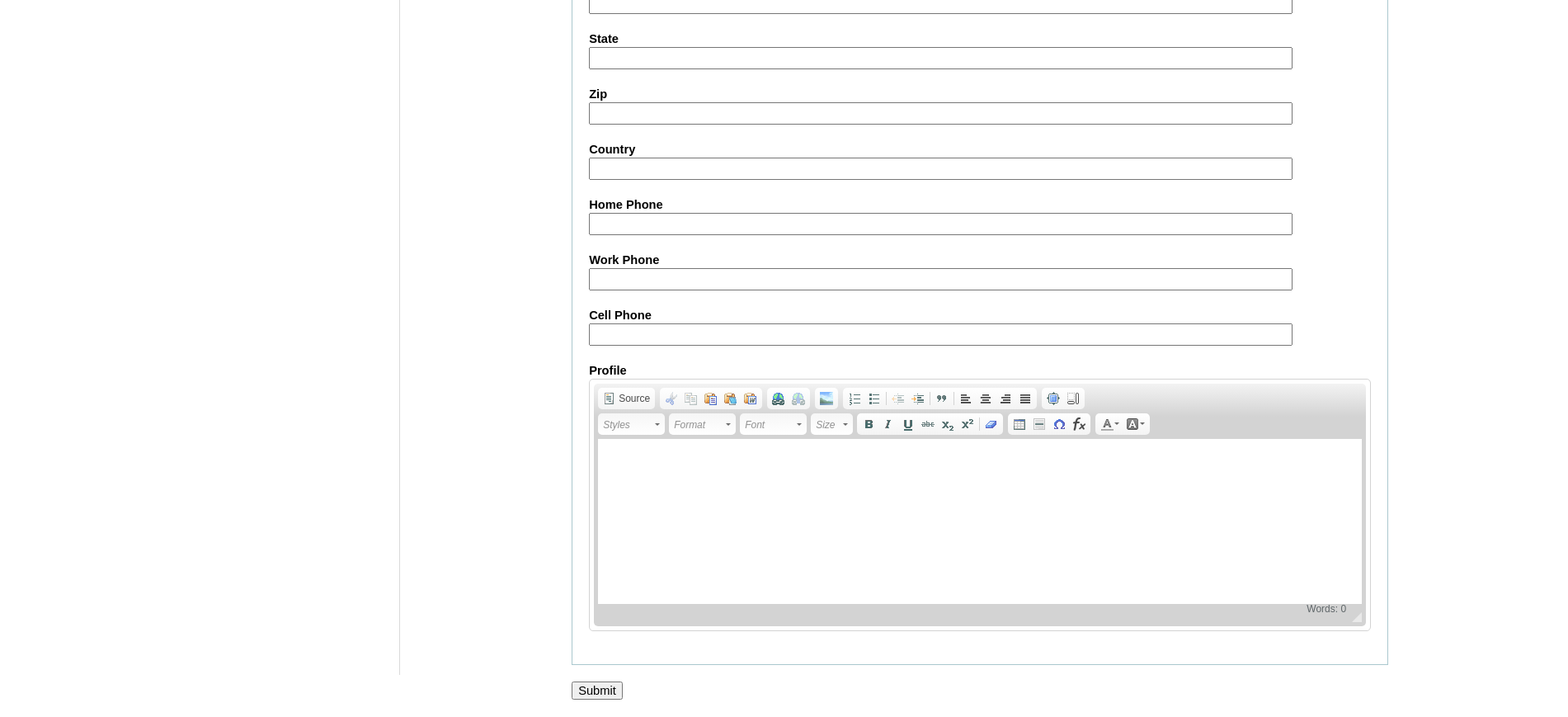
click at [598, 685] on input "Submit" at bounding box center [596, 690] width 51 height 18
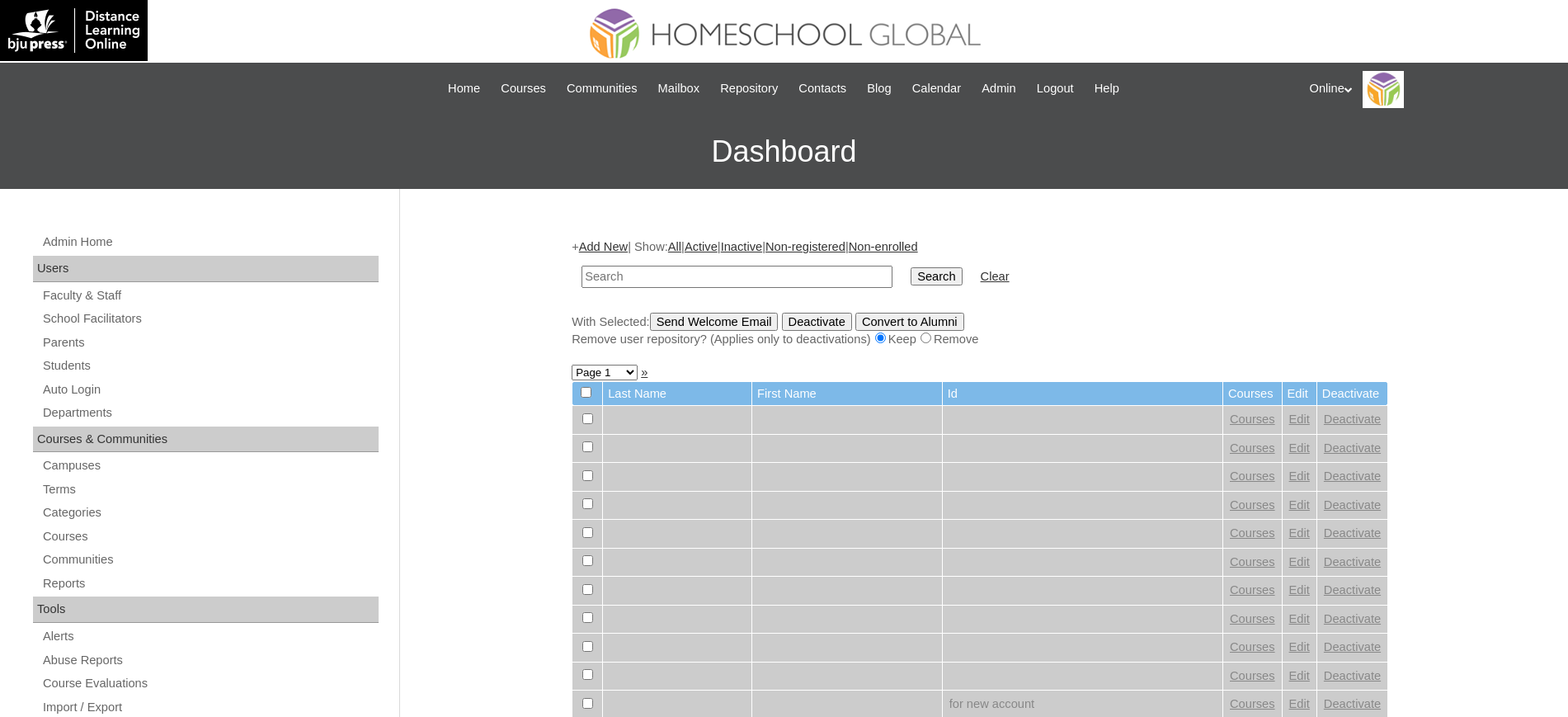
click at [716, 282] on input "text" at bounding box center [737, 277] width 311 height 22
type input "solaine"
click at [910, 267] on input "Search" at bounding box center [935, 276] width 51 height 18
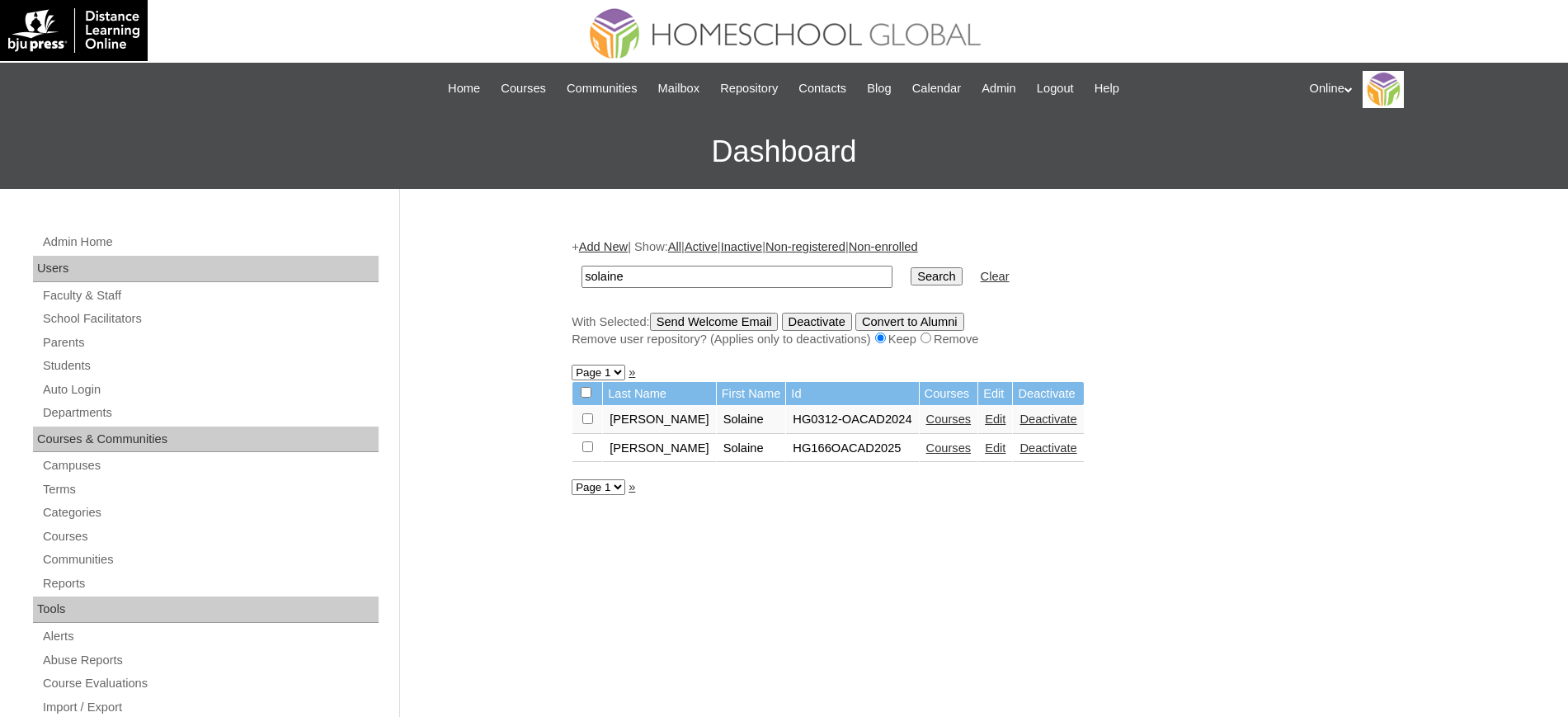
click at [926, 446] on link "Courses" at bounding box center [948, 448] width 46 height 13
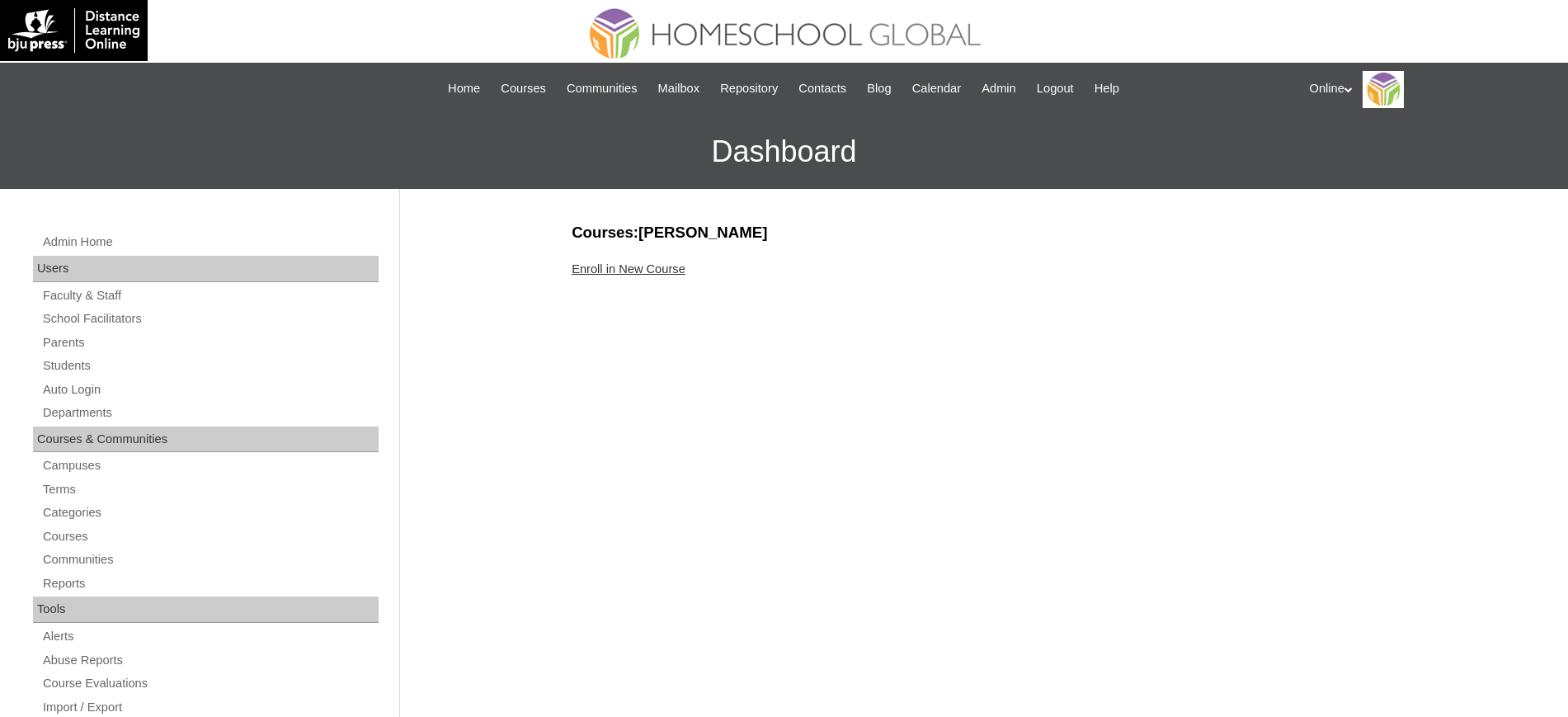
click at [597, 275] on link "Enroll in New Course" at bounding box center [628, 269] width 114 height 13
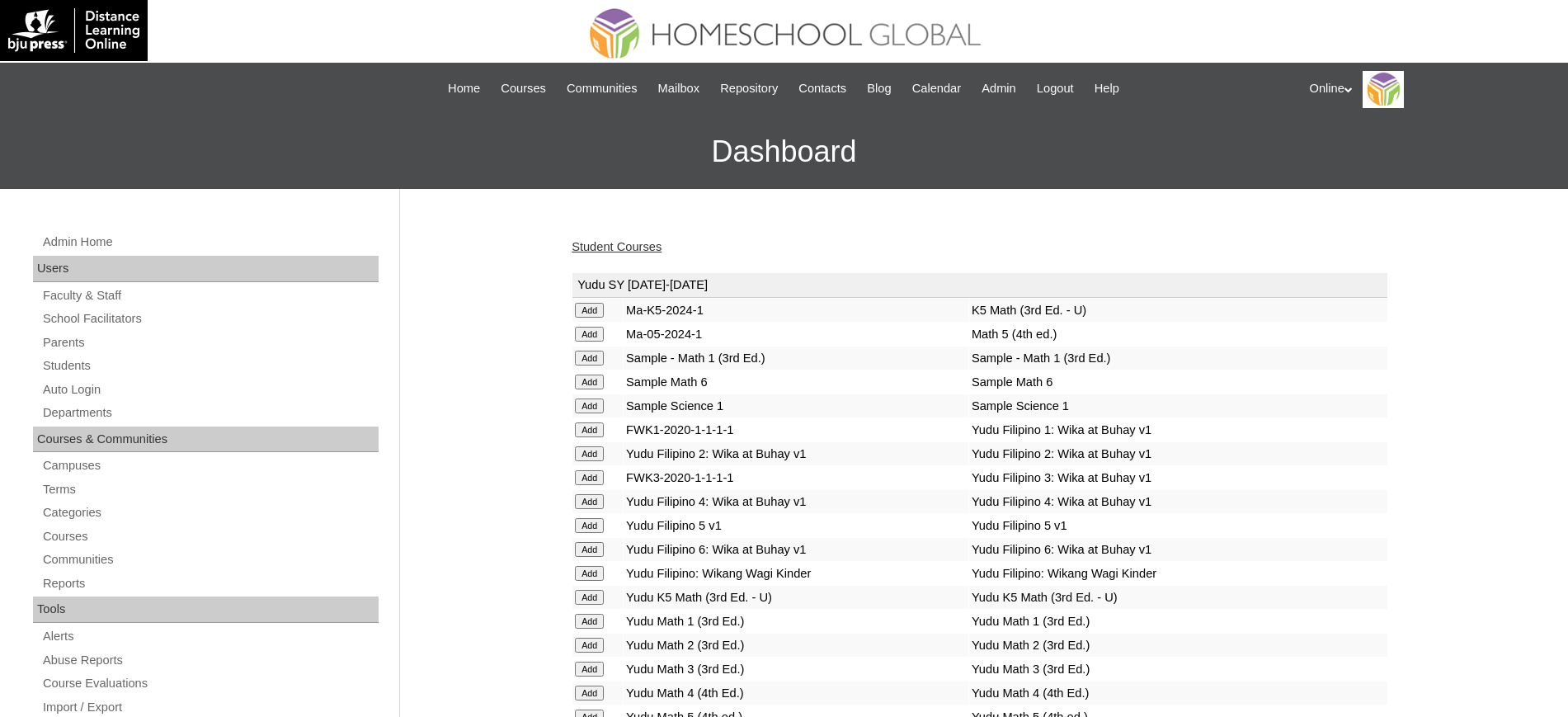
click at [773, 252] on div "Student Courses" at bounding box center [979, 247] width 816 height 18
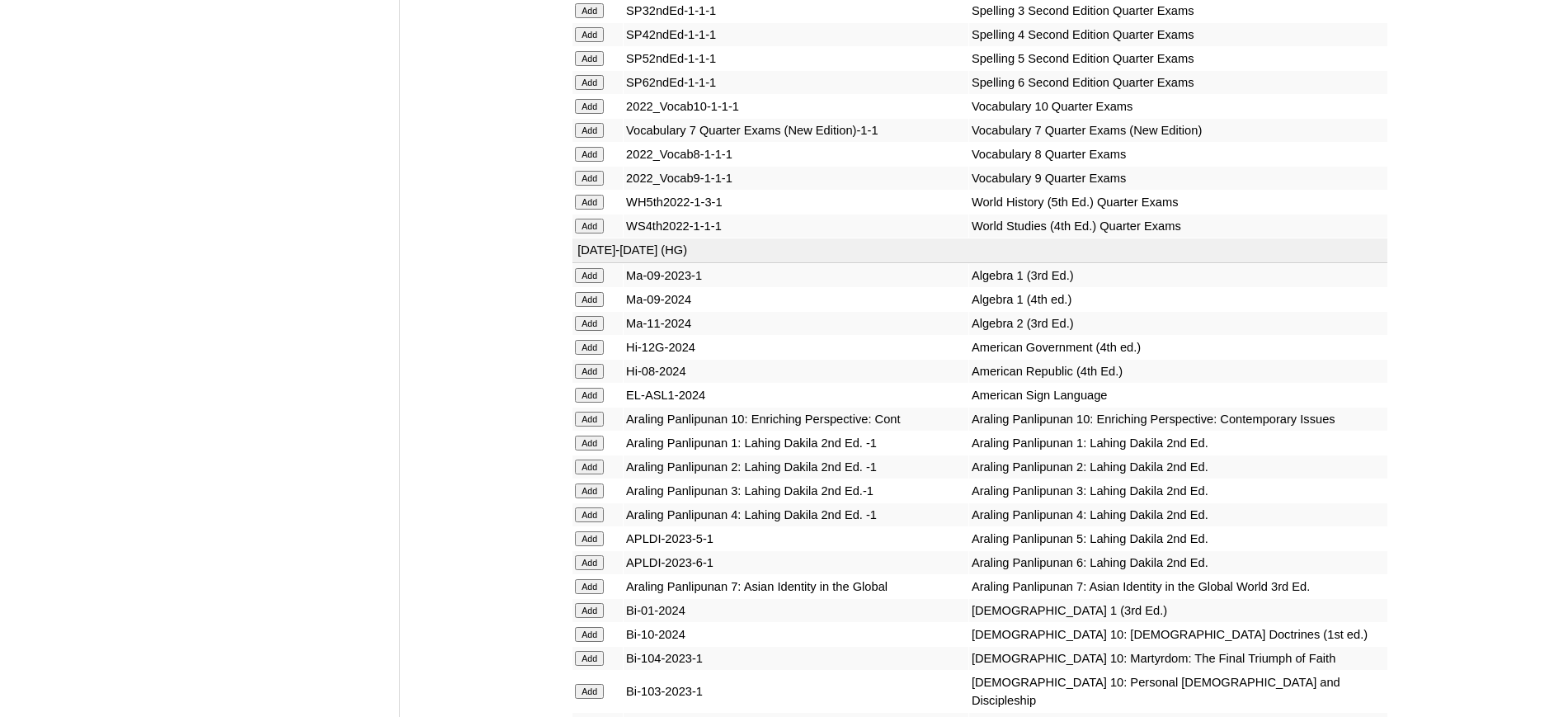
scroll to position [3556, 0]
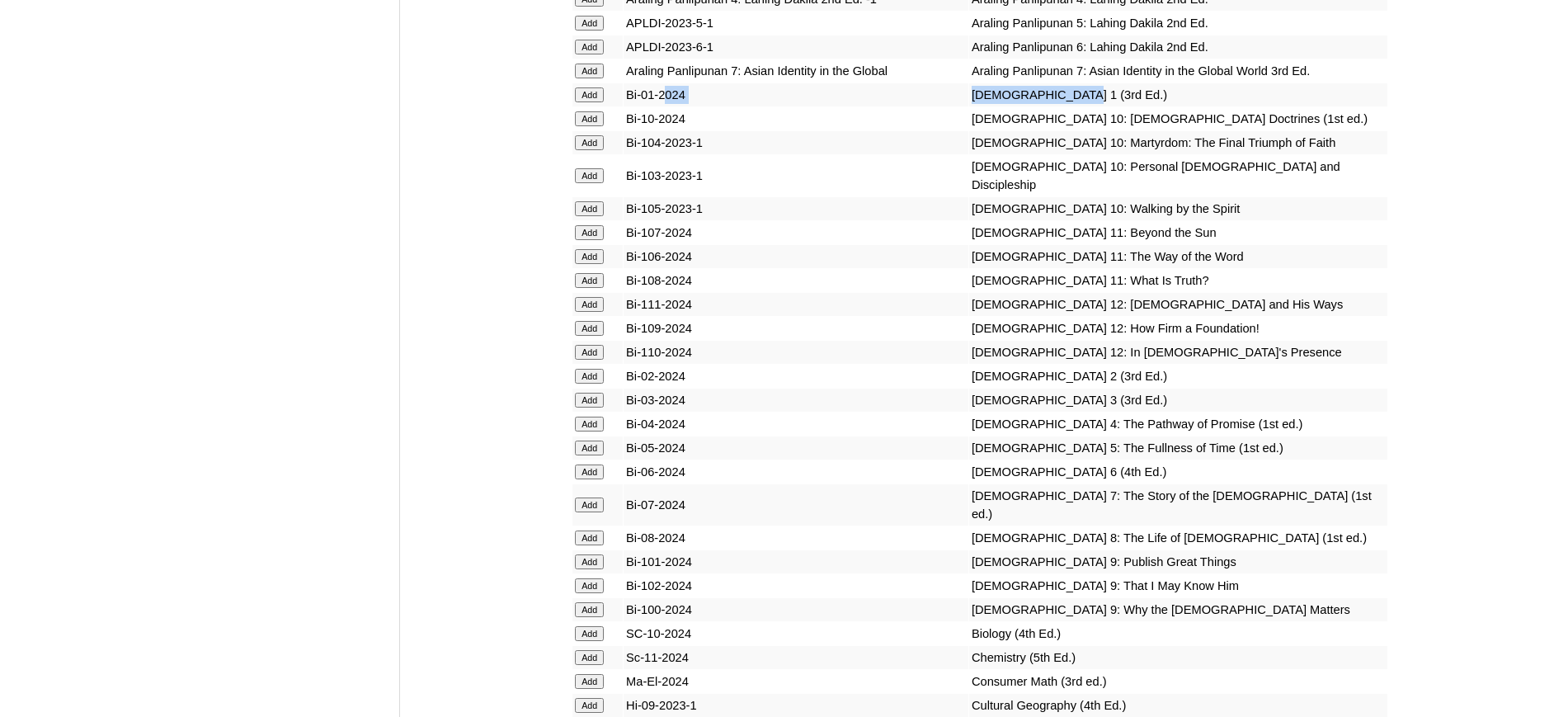
drag, startPoint x: 1030, startPoint y: 205, endPoint x: 665, endPoint y: 198, distance: 365.1
click at [665, 106] on tr "Add Bi-01-2024 Bible 1 (3rd Ed.)" at bounding box center [980, 95] width 815 height 23
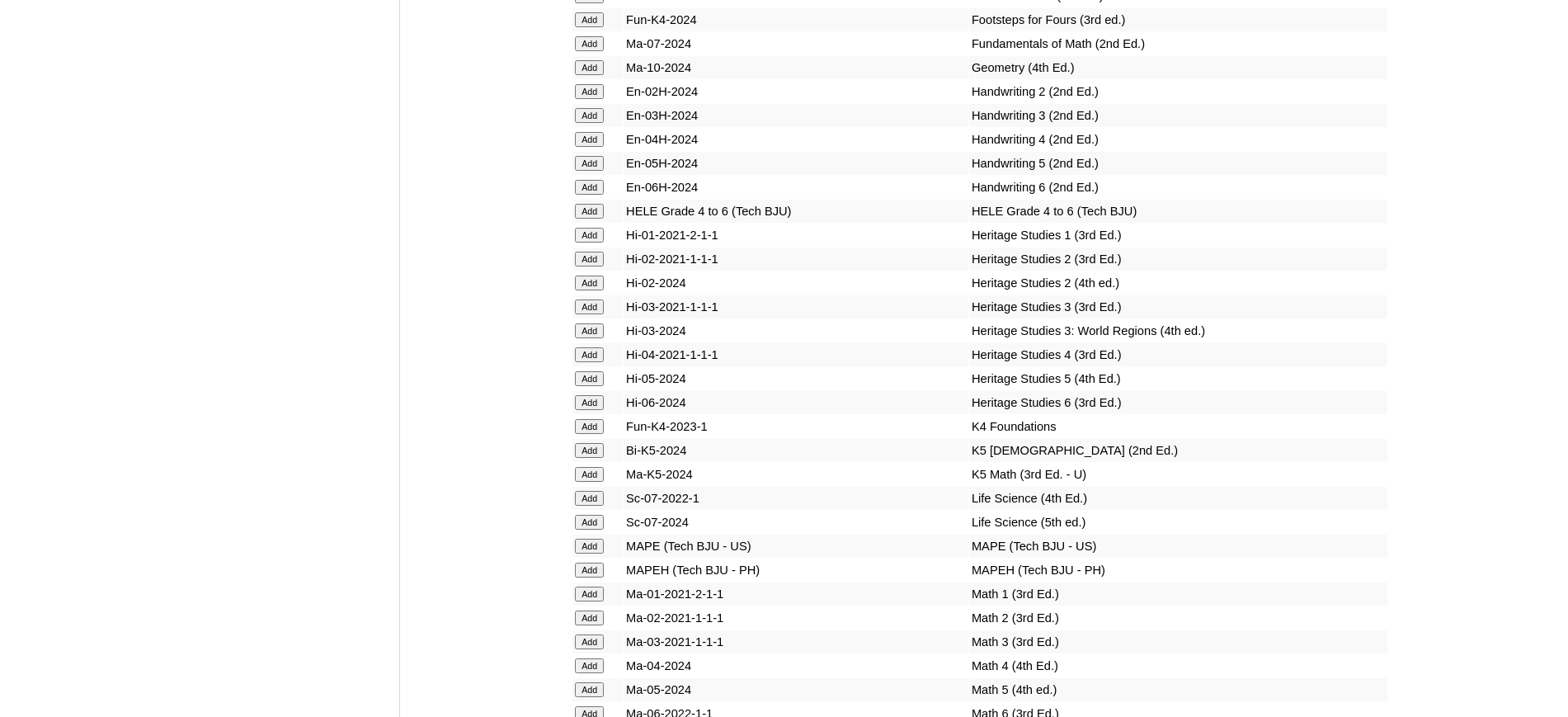
scroll to position [5620, 0]
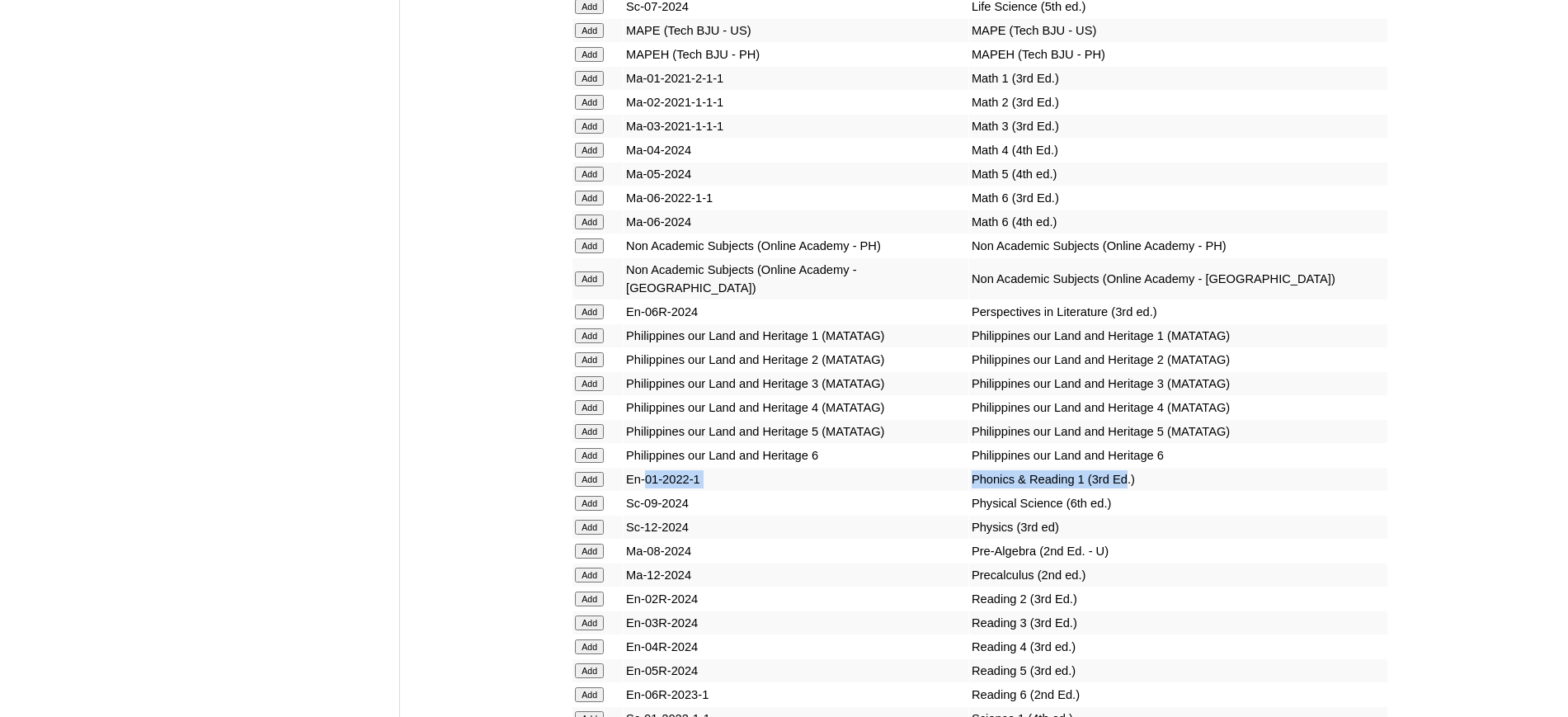
drag, startPoint x: 1098, startPoint y: 527, endPoint x: 612, endPoint y: 533, distance: 486.0
click at [647, 491] on tr "Add En-01-2022-1 Phonics & Reading 1 (3rd Ed.)" at bounding box center [980, 479] width 815 height 23
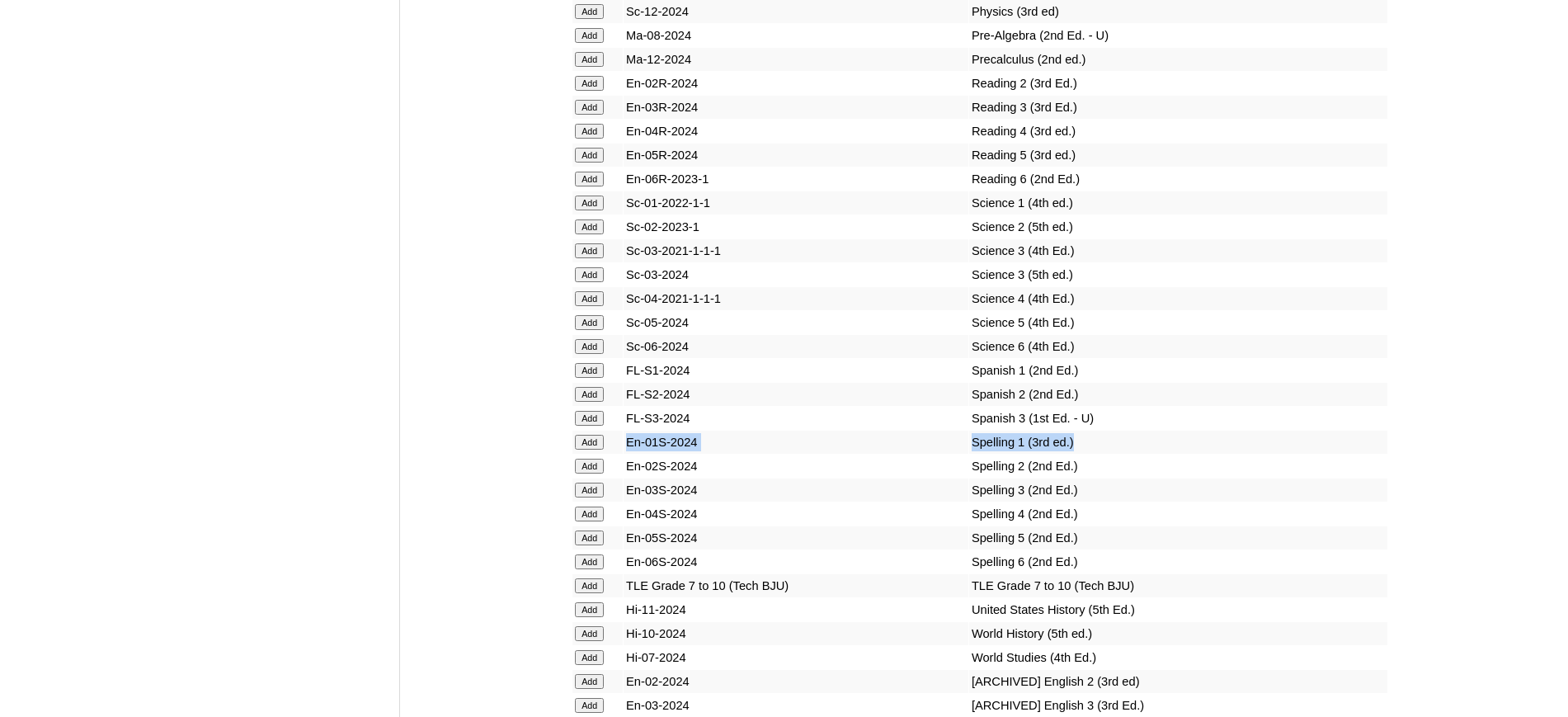
drag, startPoint x: 1050, startPoint y: 494, endPoint x: 624, endPoint y: 496, distance: 426.0
click at [624, 453] on tr "Add En-01S-2024 Spelling 1 (3rd ed.)" at bounding box center [980, 442] width 815 height 23
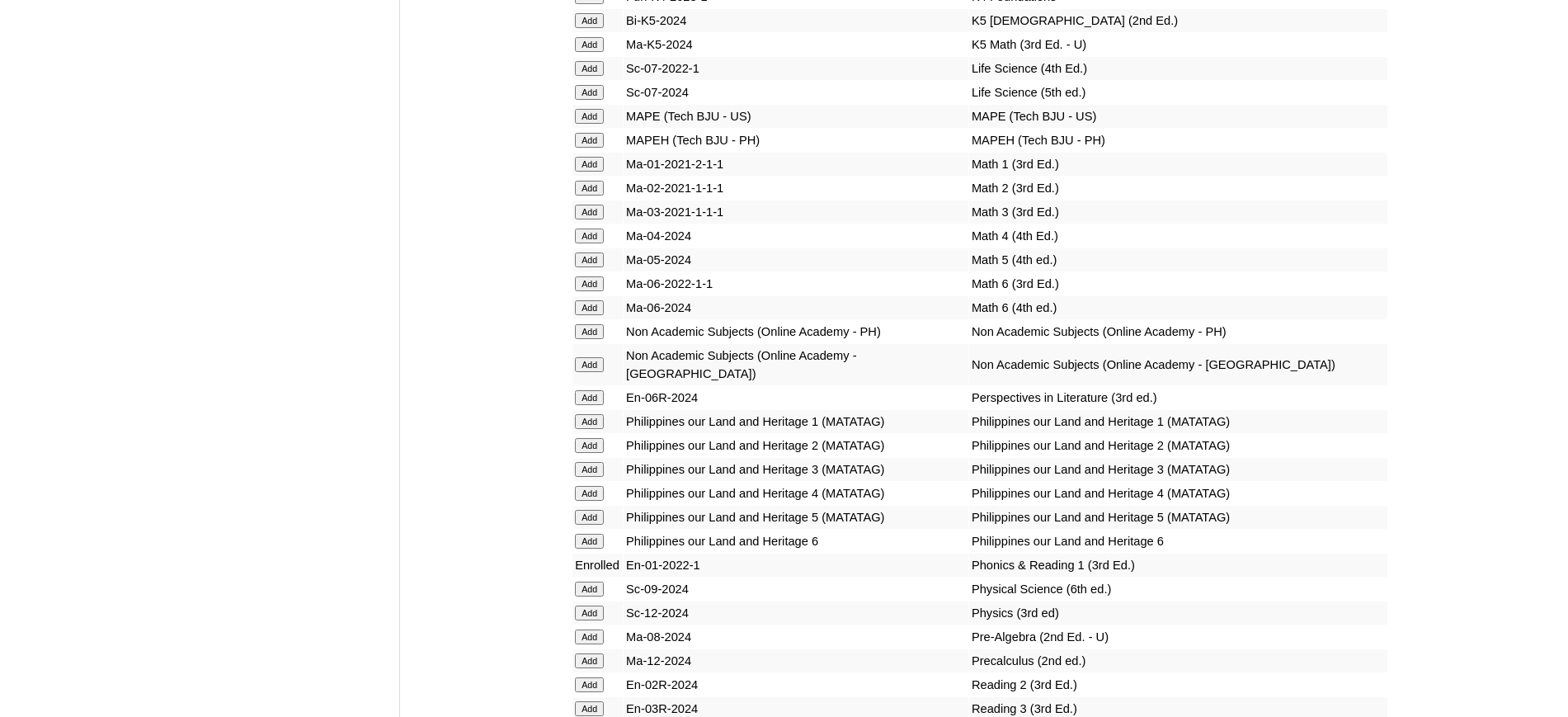
scroll to position [5104, 0]
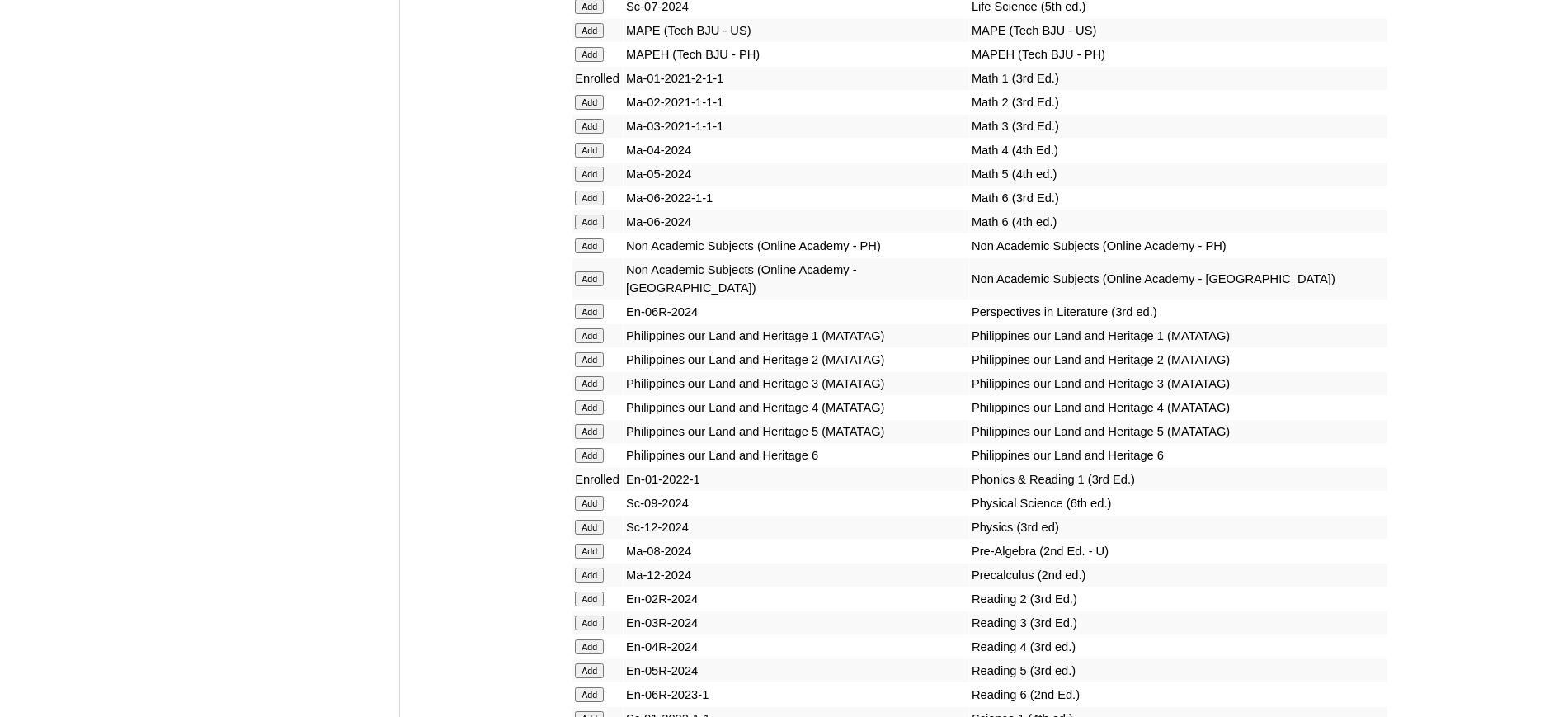
scroll to position [6135, 0]
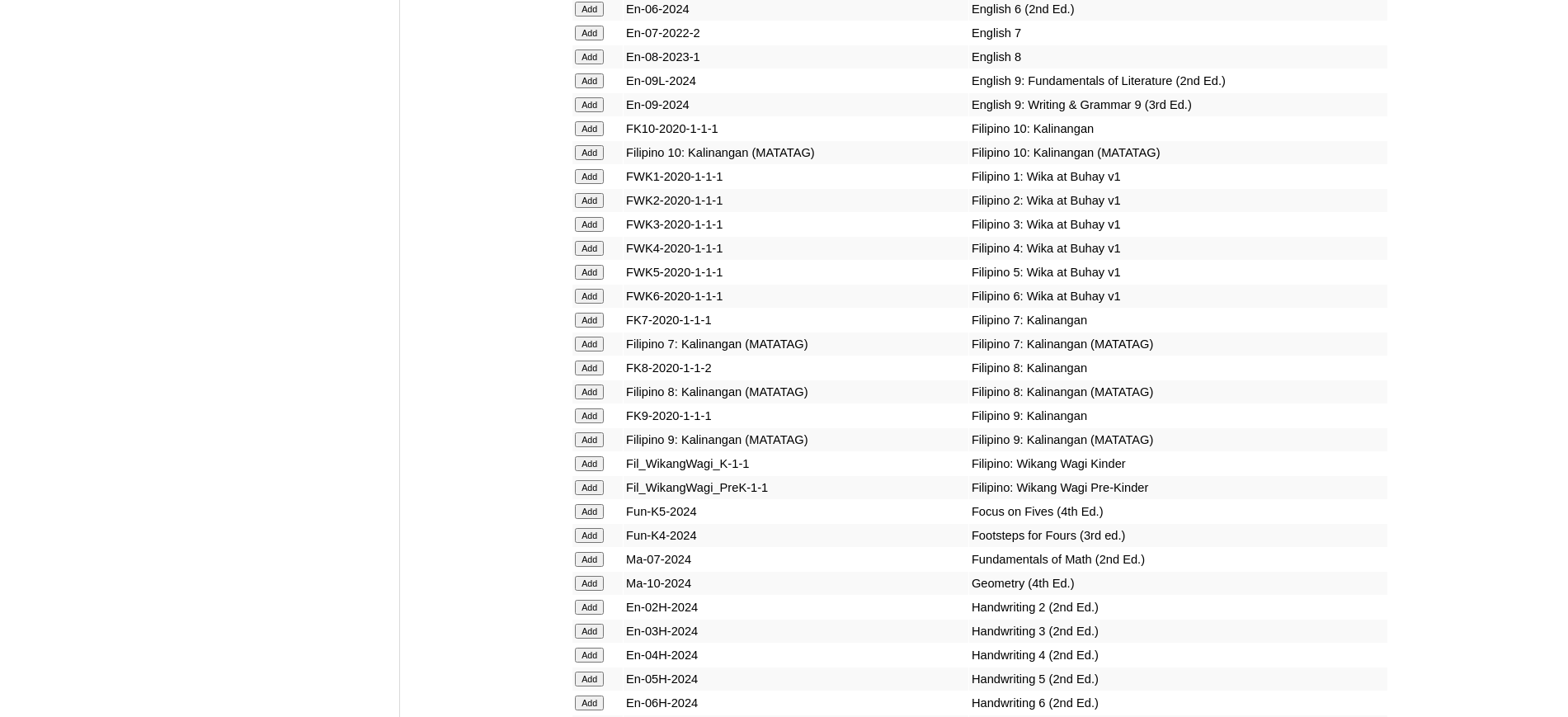
scroll to position [5104, 0]
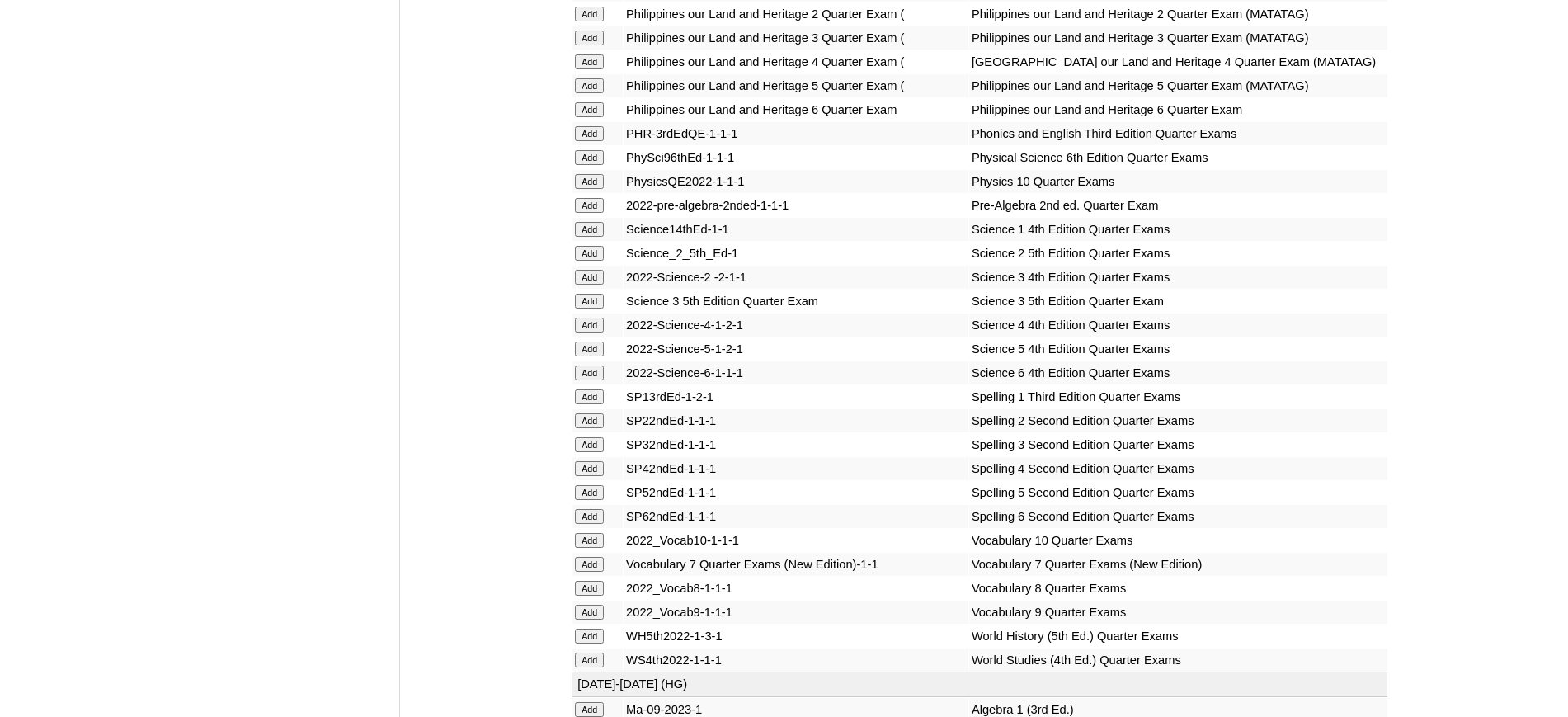
scroll to position [2613, 0]
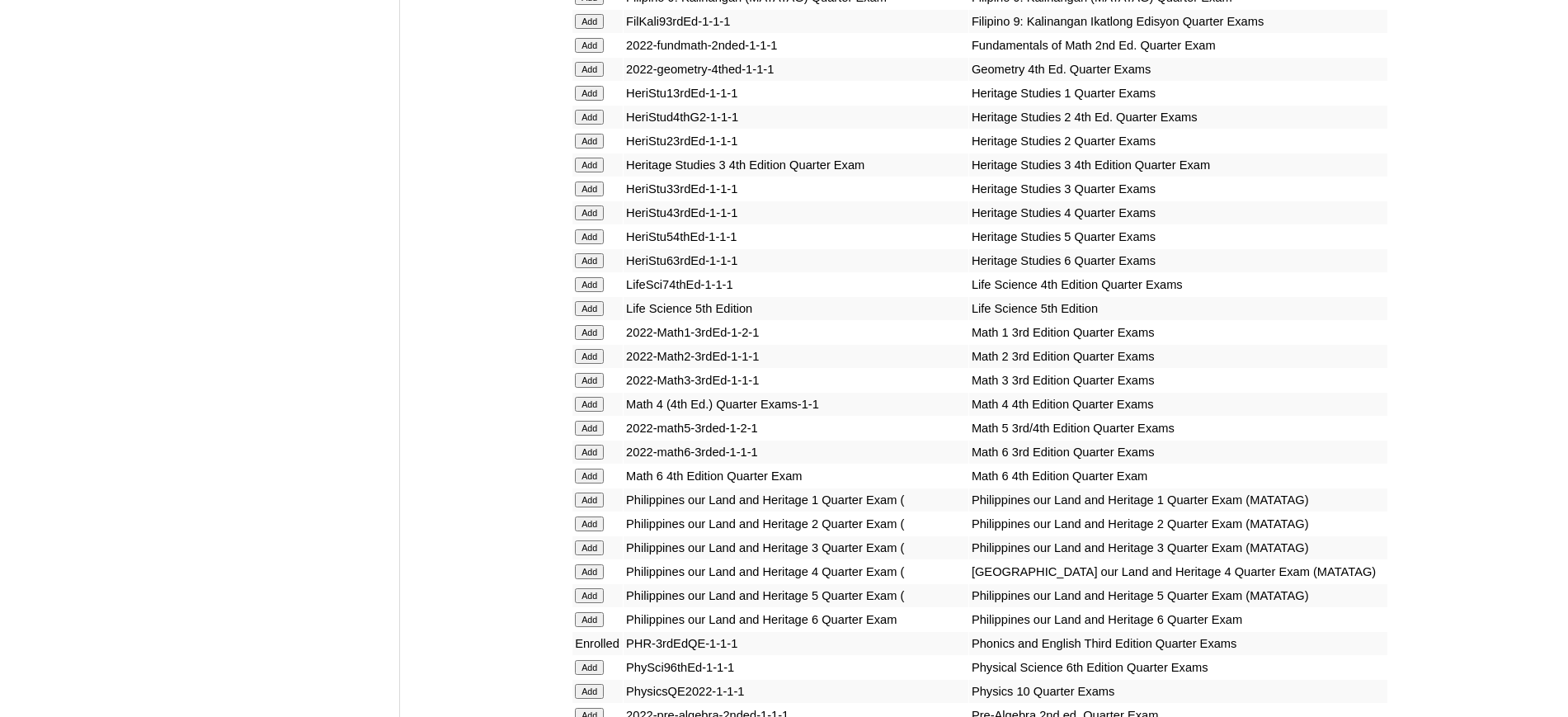
scroll to position [2613, 0]
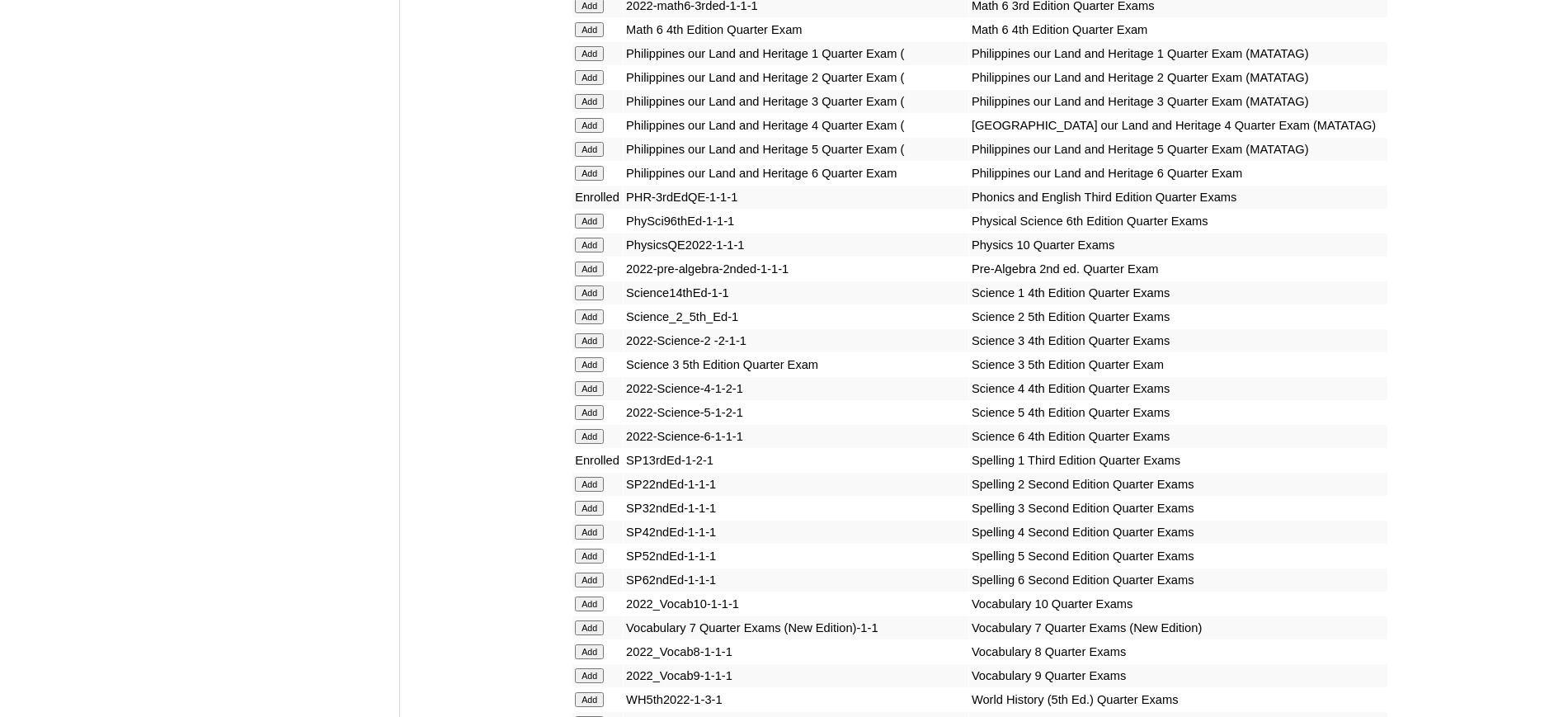
scroll to position [2613, 0]
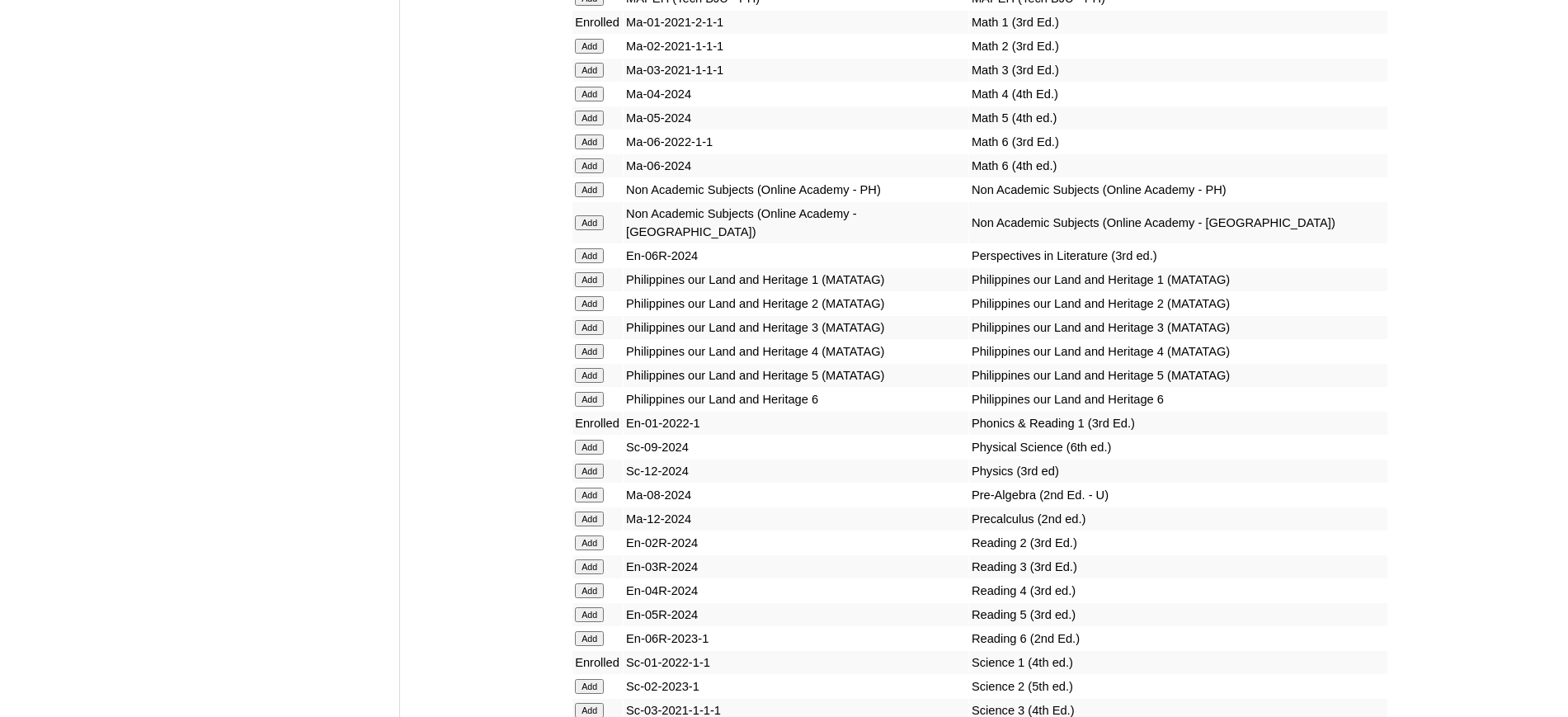
scroll to position [5674, 0]
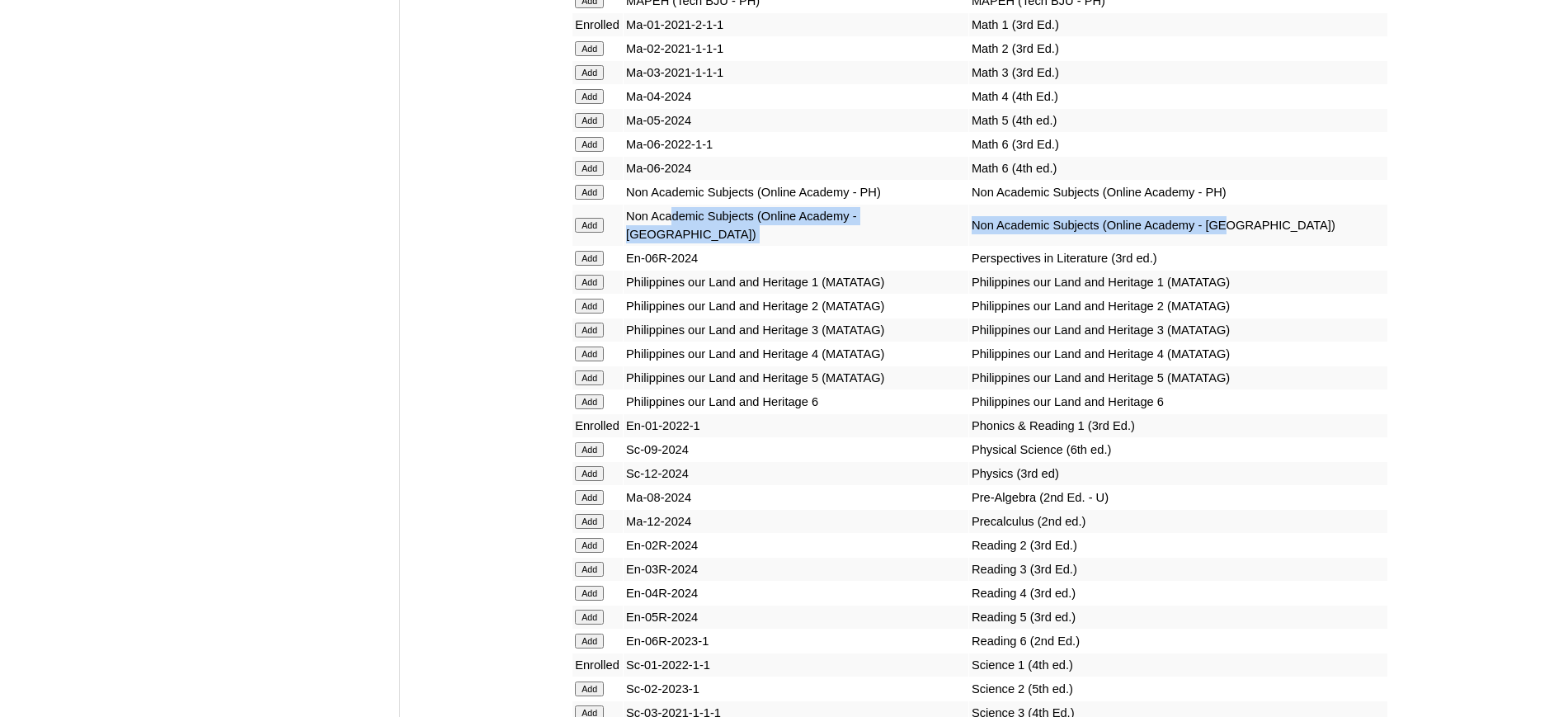
drag, startPoint x: 1233, startPoint y: 283, endPoint x: 679, endPoint y: 289, distance: 554.0
click at [679, 246] on tr "Add Non Academic Subjects (Online Academy - [GEOGRAPHIC_DATA]) Non Academic Sub…" at bounding box center [980, 225] width 815 height 41
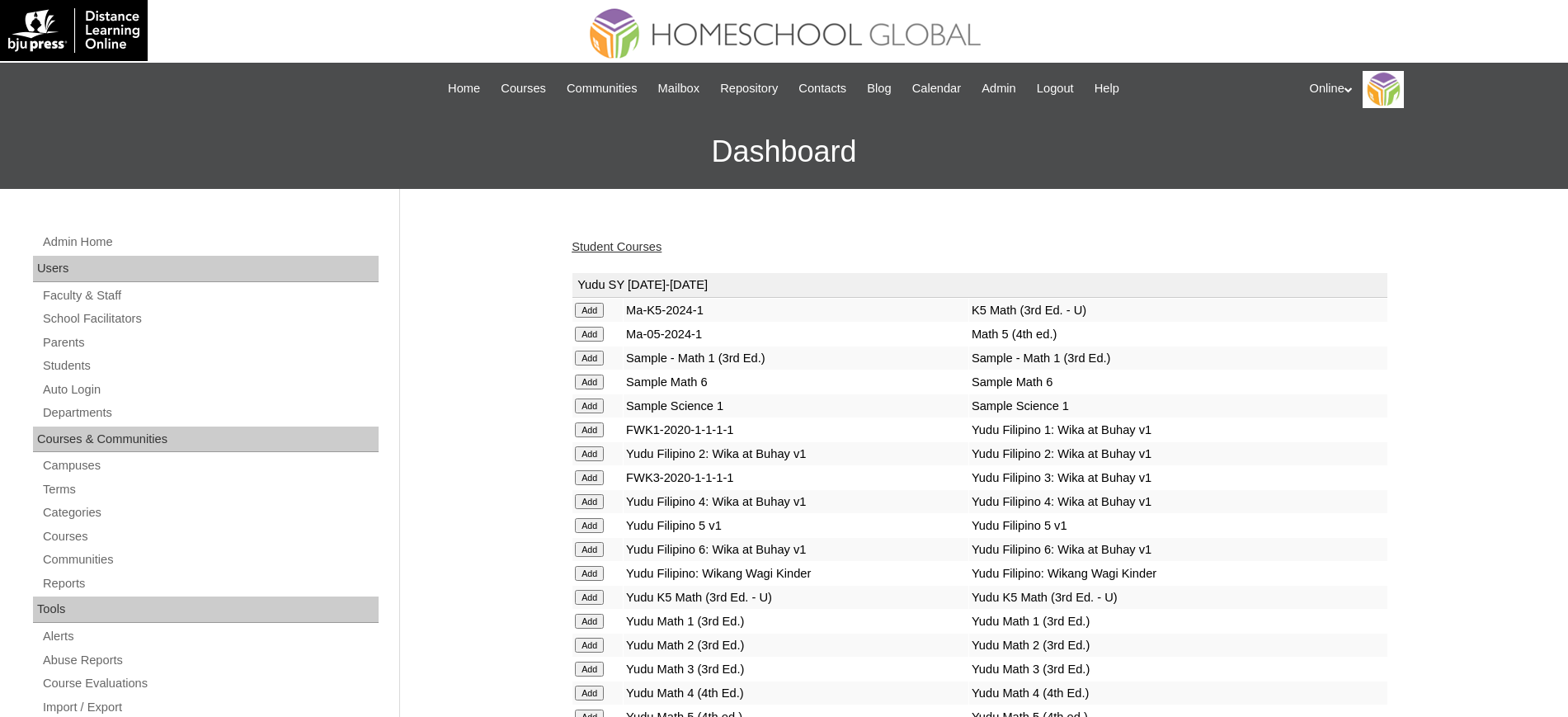
click at [612, 243] on link "Student Courses" at bounding box center [616, 247] width 90 height 13
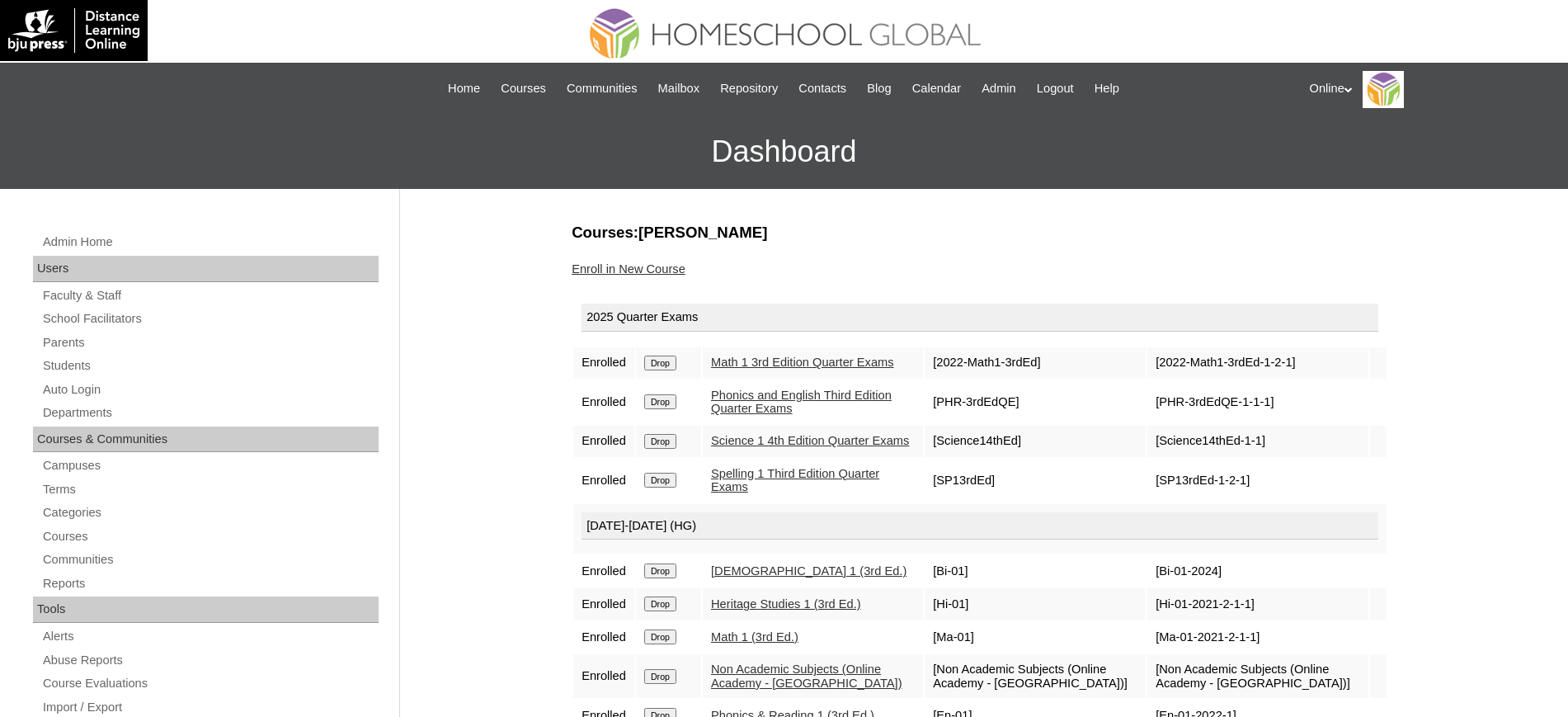
click at [656, 270] on link "Enroll in New Course" at bounding box center [628, 269] width 114 height 13
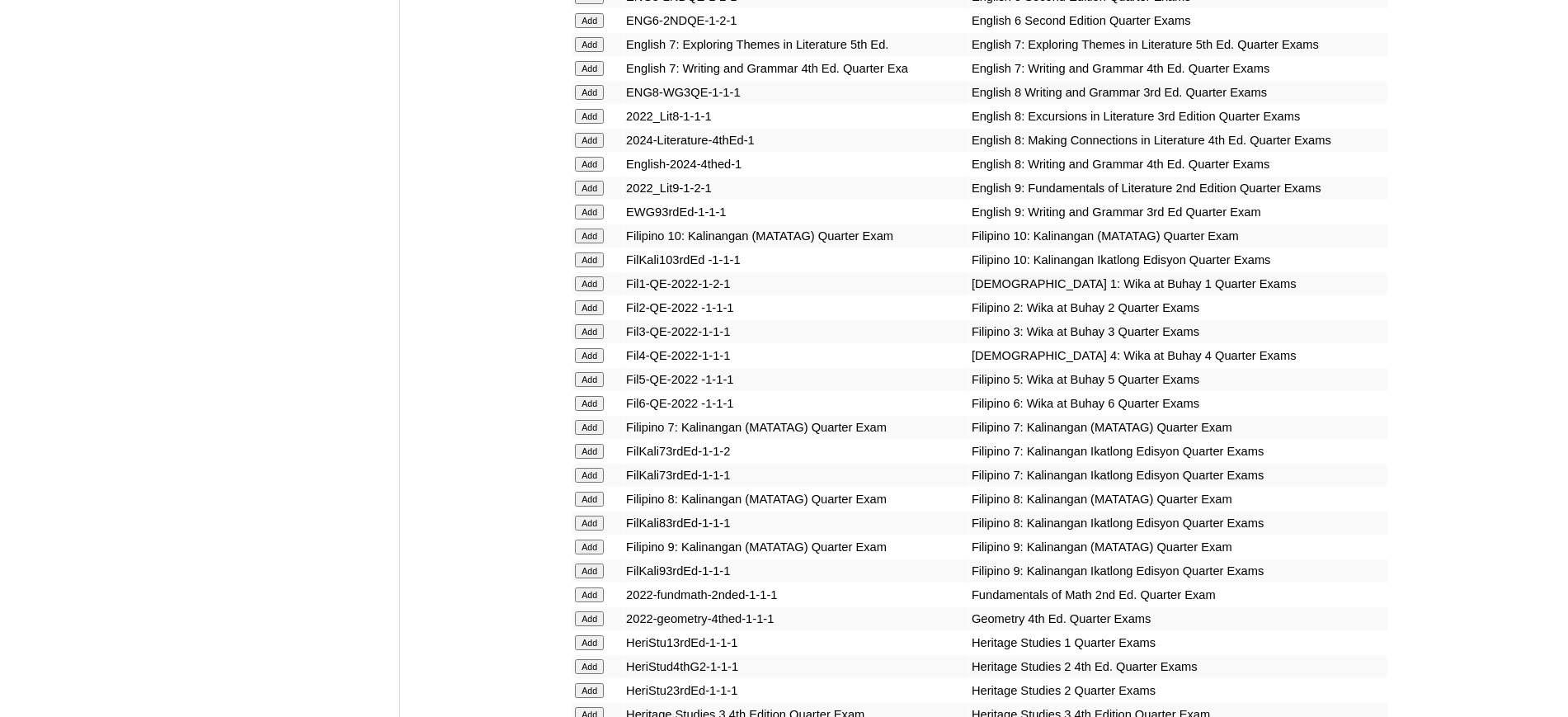
scroll to position [2063, 0]
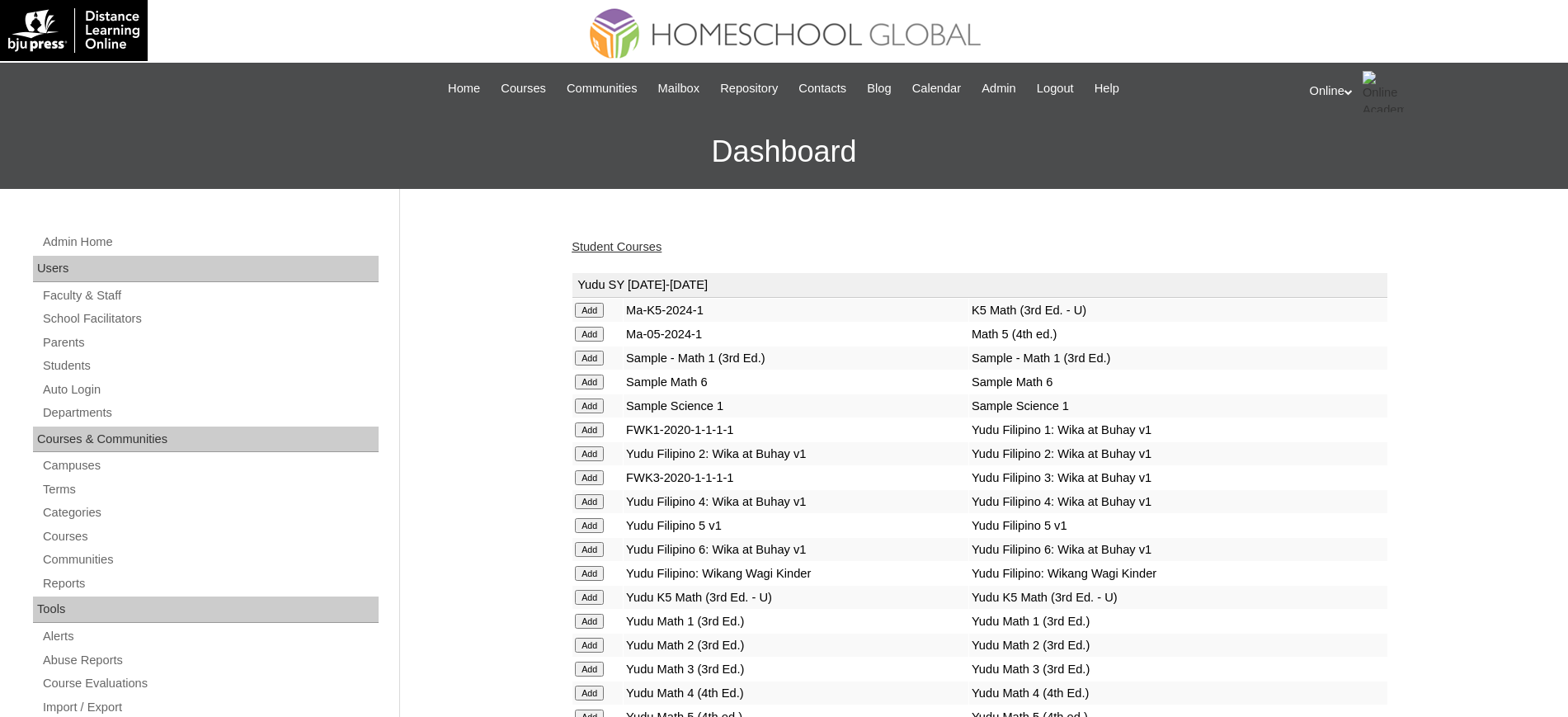
click at [612, 240] on link "Student Courses" at bounding box center [616, 247] width 90 height 13
